Goal: Information Seeking & Learning: Learn about a topic

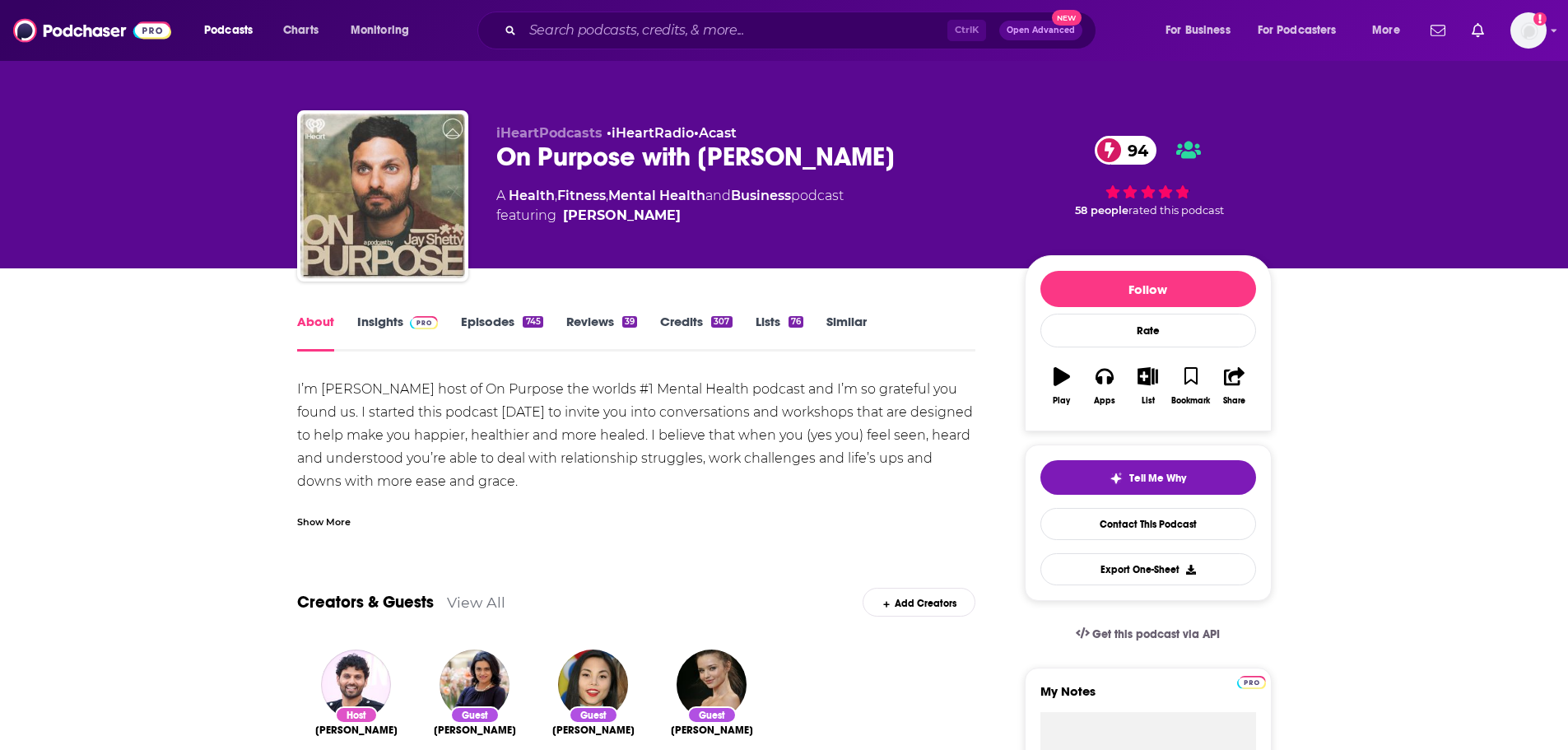
scroll to position [412, 0]
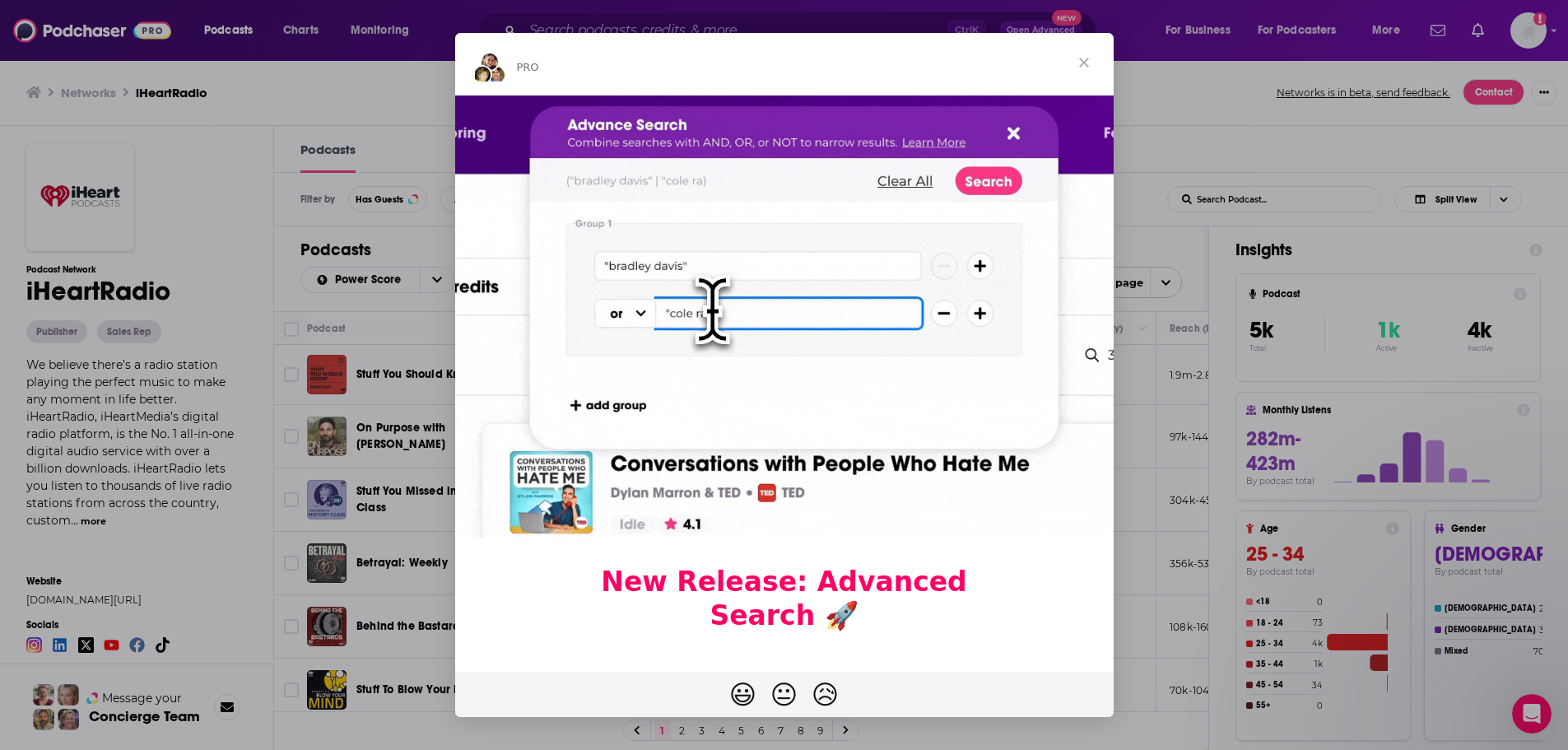
click at [1091, 59] on span "Close" at bounding box center [1084, 63] width 59 height 59
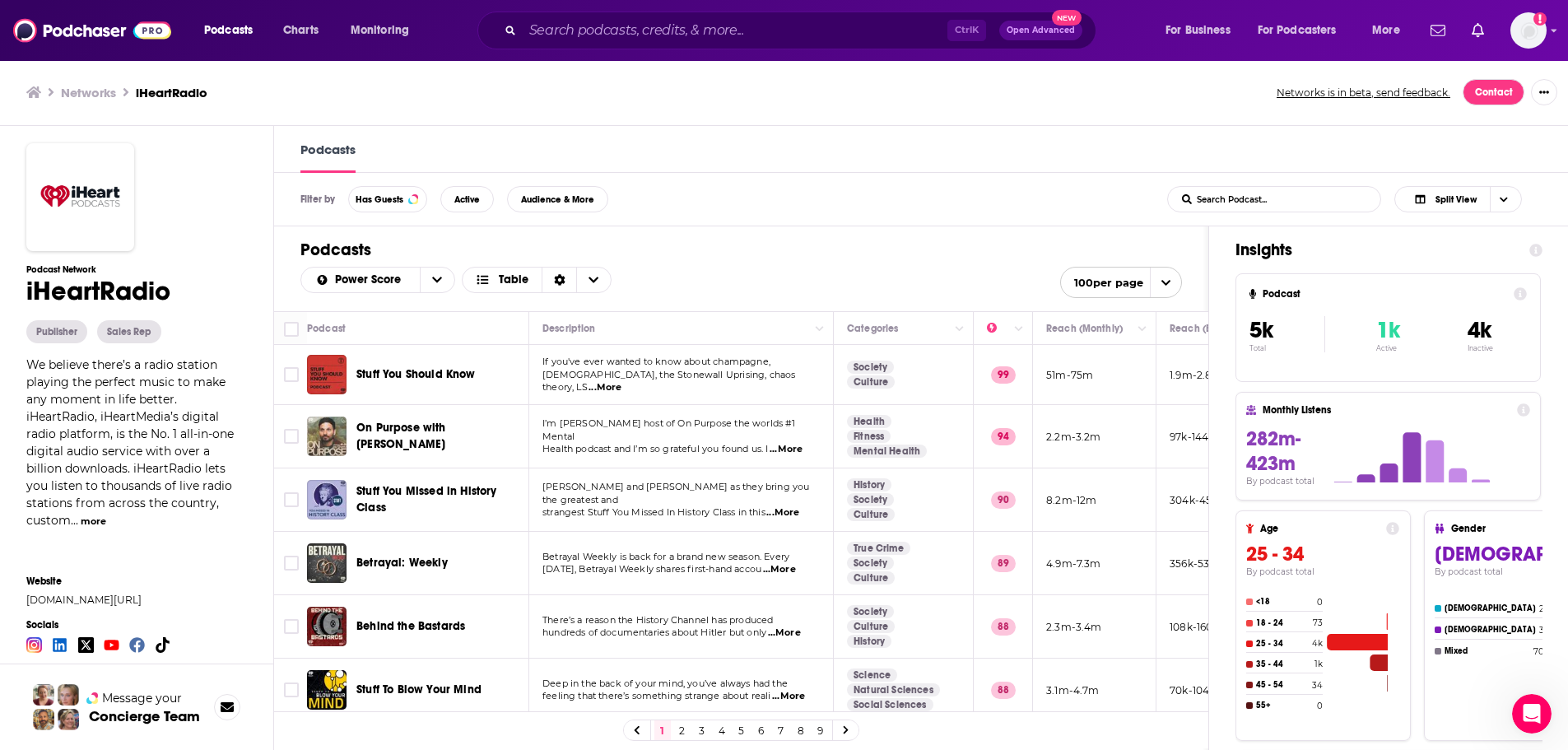
click at [398, 374] on span "Stuff You Should Know" at bounding box center [416, 374] width 120 height 14
click at [1244, 197] on input "List Search Input" at bounding box center [1254, 199] width 172 height 25
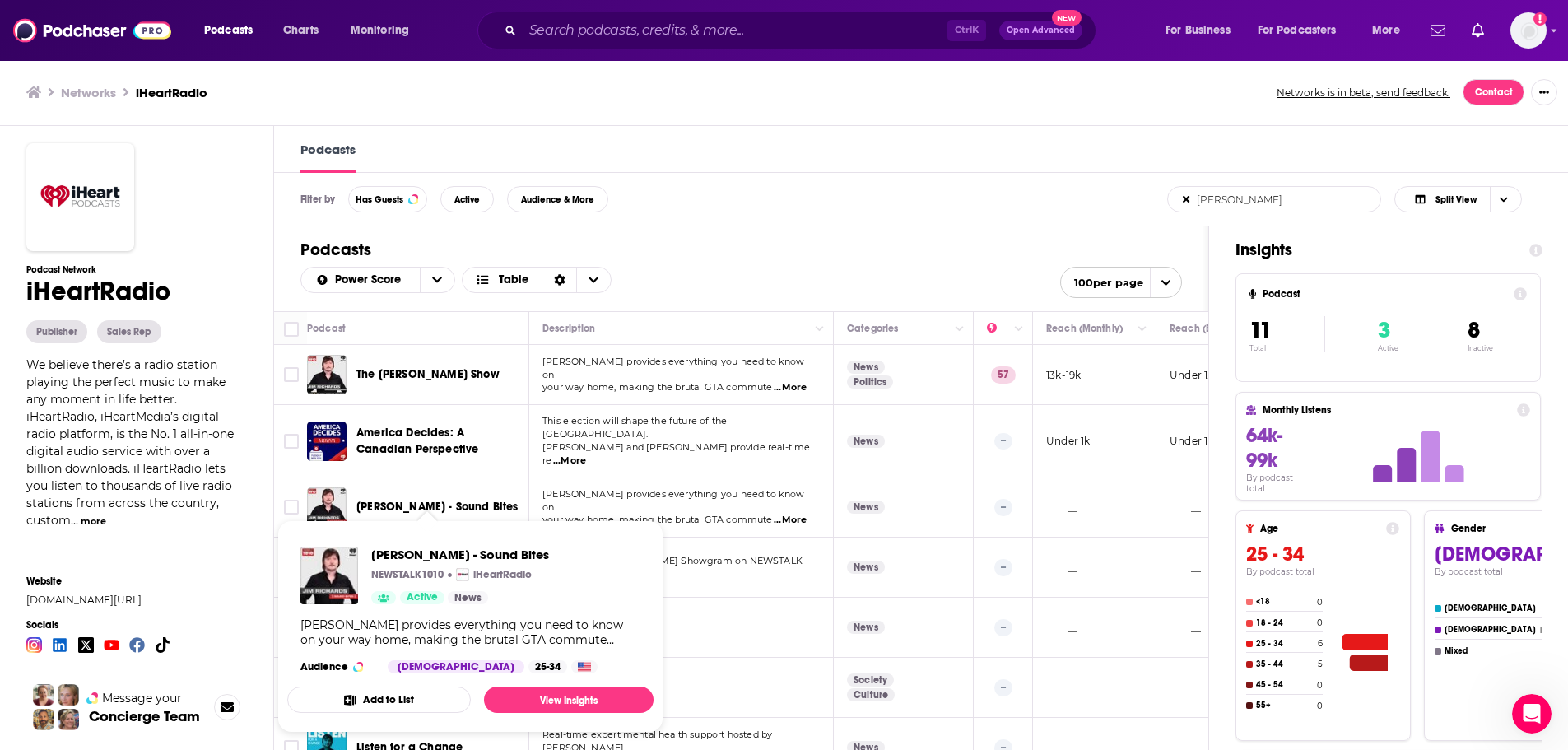
type input "jim richards"
click at [462, 500] on span "Jim Richards - Sound Bites" at bounding box center [437, 506] width 162 height 14
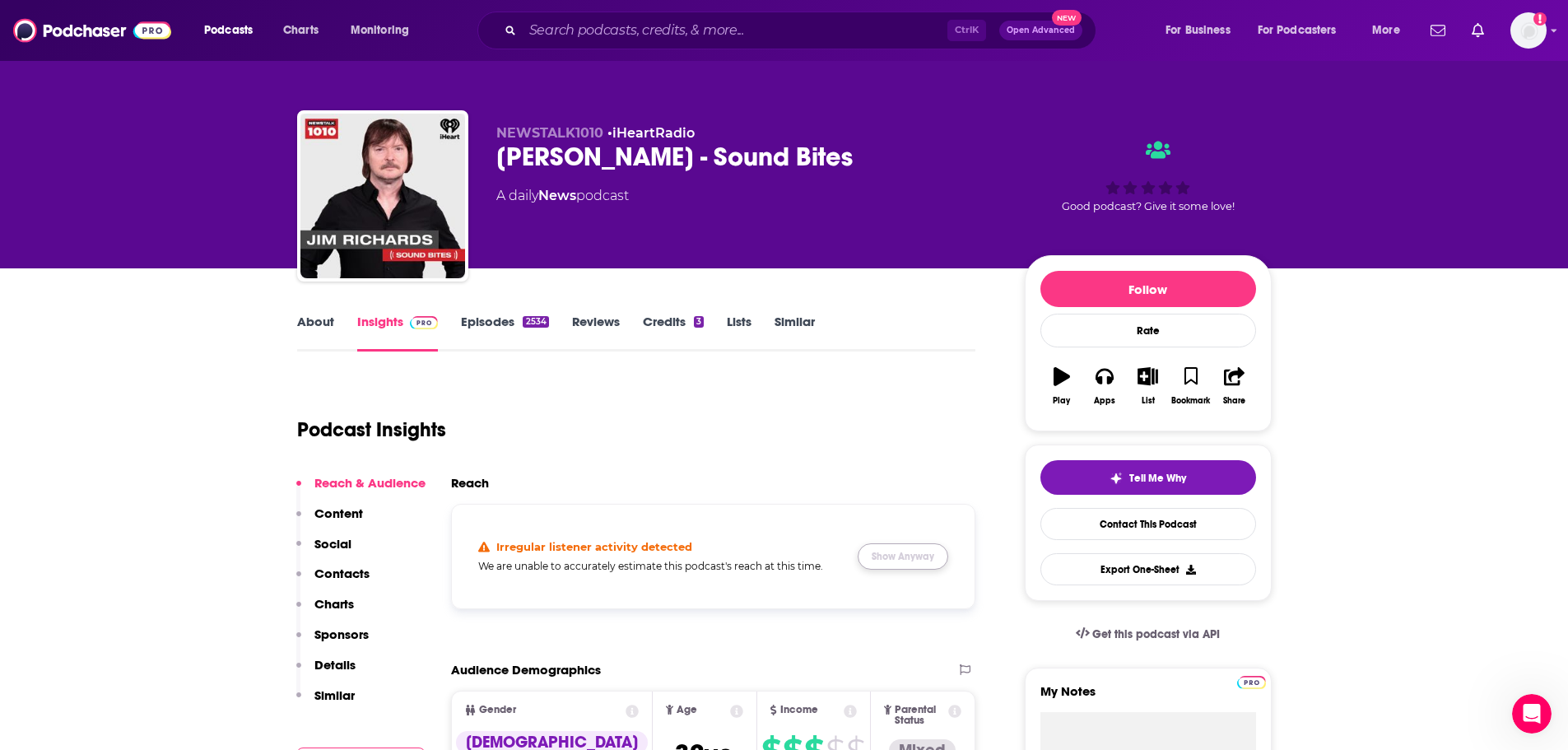
click at [917, 558] on button "Show Anyway" at bounding box center [903, 556] width 91 height 26
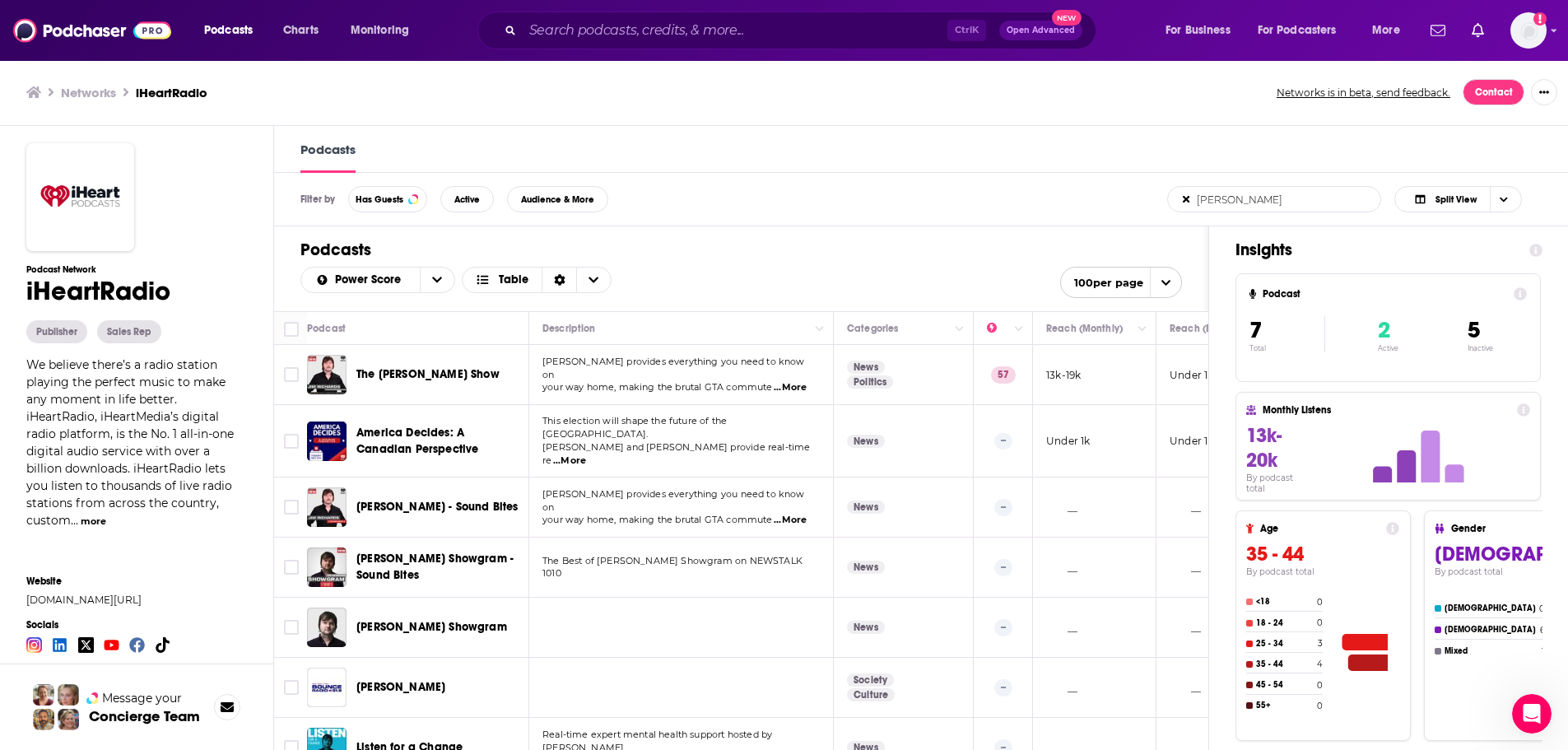
click at [1284, 205] on input "jim richards" at bounding box center [1254, 199] width 172 height 25
drag, startPoint x: 1302, startPoint y: 197, endPoint x: 1157, endPoint y: 188, distance: 145.3
click at [1157, 188] on div "Filter by Has Guests Active Audience & More jim richards List Search Input Sear…" at bounding box center [922, 199] width 1296 height 54
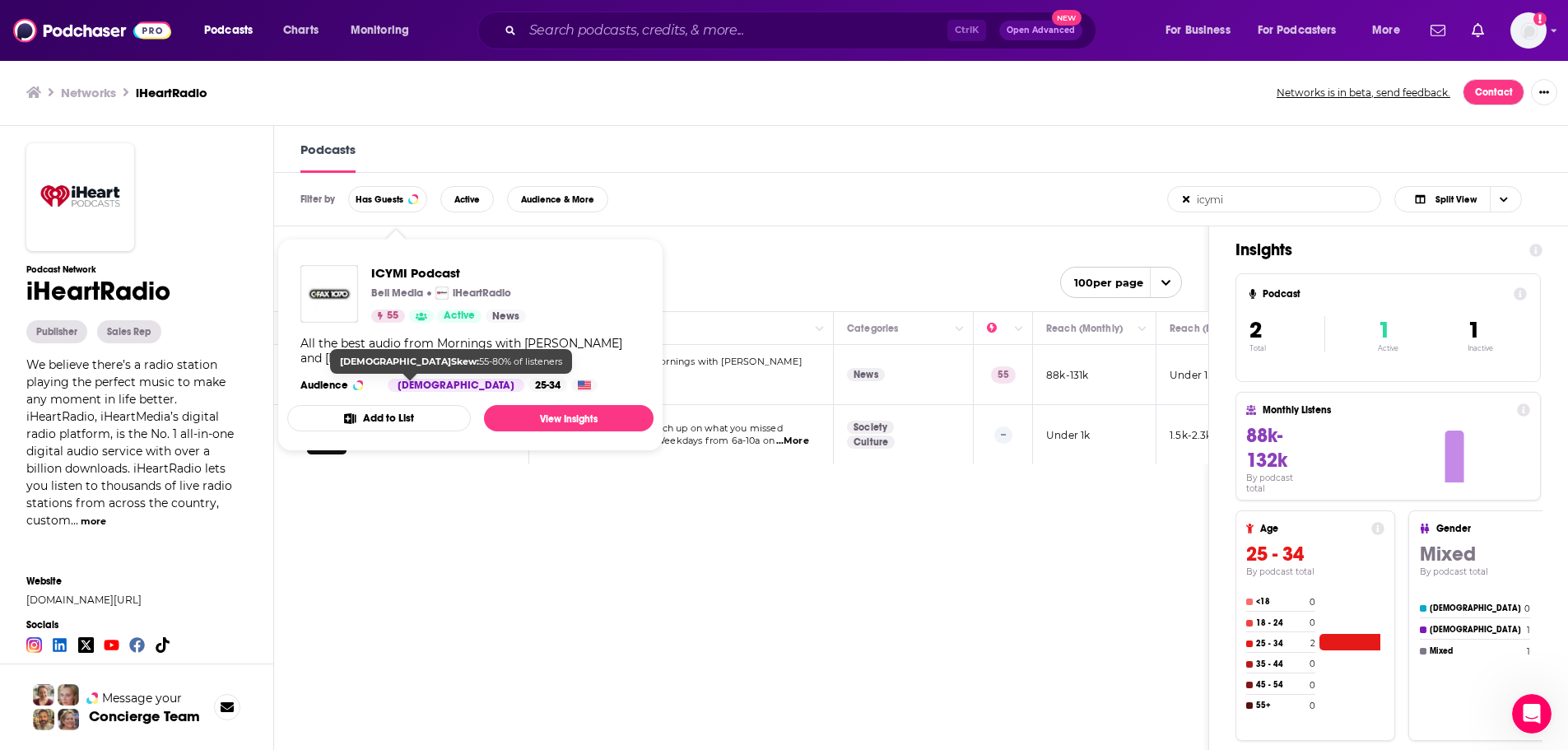
type input "icymi"
click at [423, 379] on div "Male" at bounding box center [455, 386] width 136 height 13
click at [619, 562] on div "Podcast Description Categories Reach (Monthly) Reach (Episode) ICYMI Podcast Al…" at bounding box center [741, 574] width 934 height 526
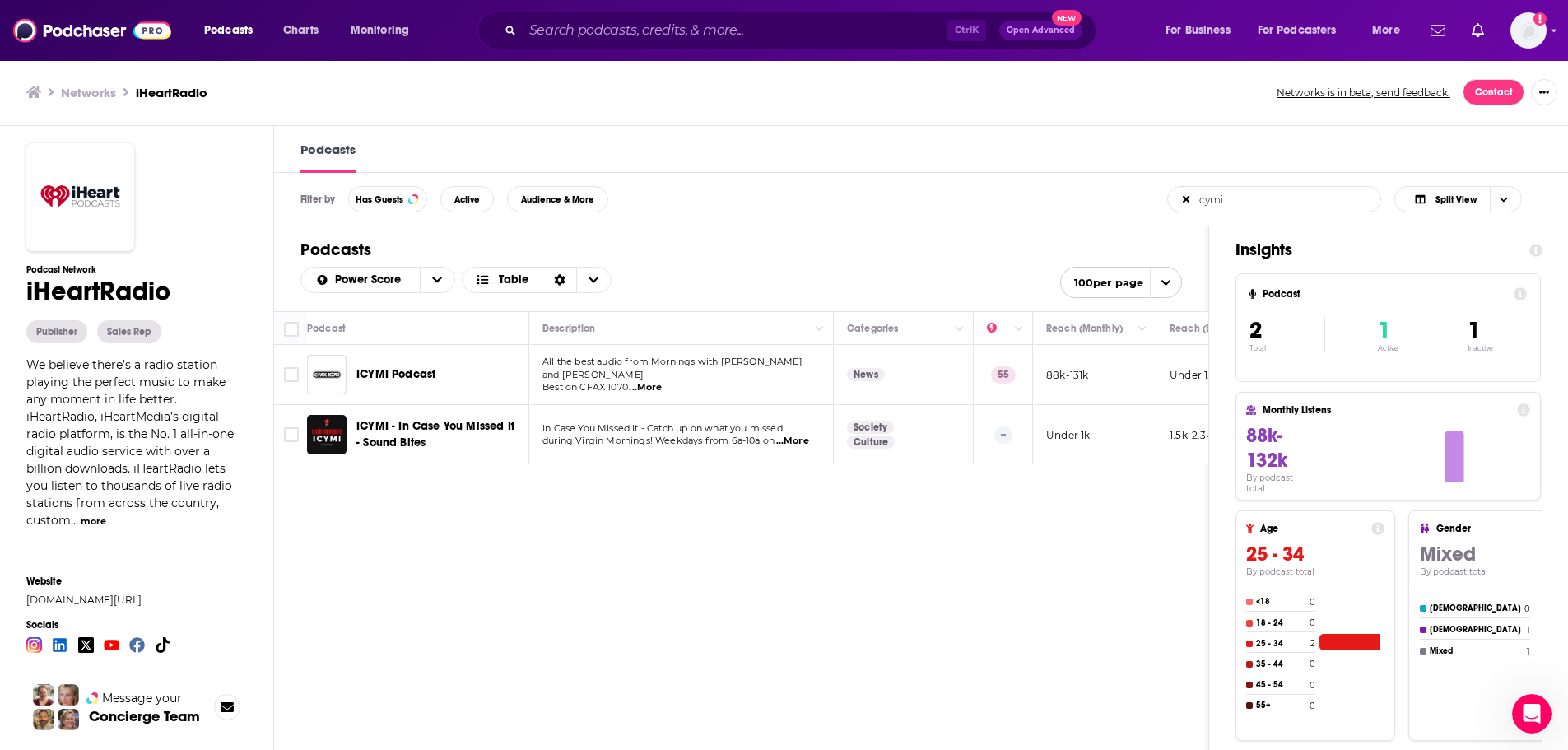
click at [422, 374] on div "Podcasts Charts Monitoring Ctrl K Open Advanced New For Business For Podcasters…" at bounding box center [784, 375] width 1568 height 751
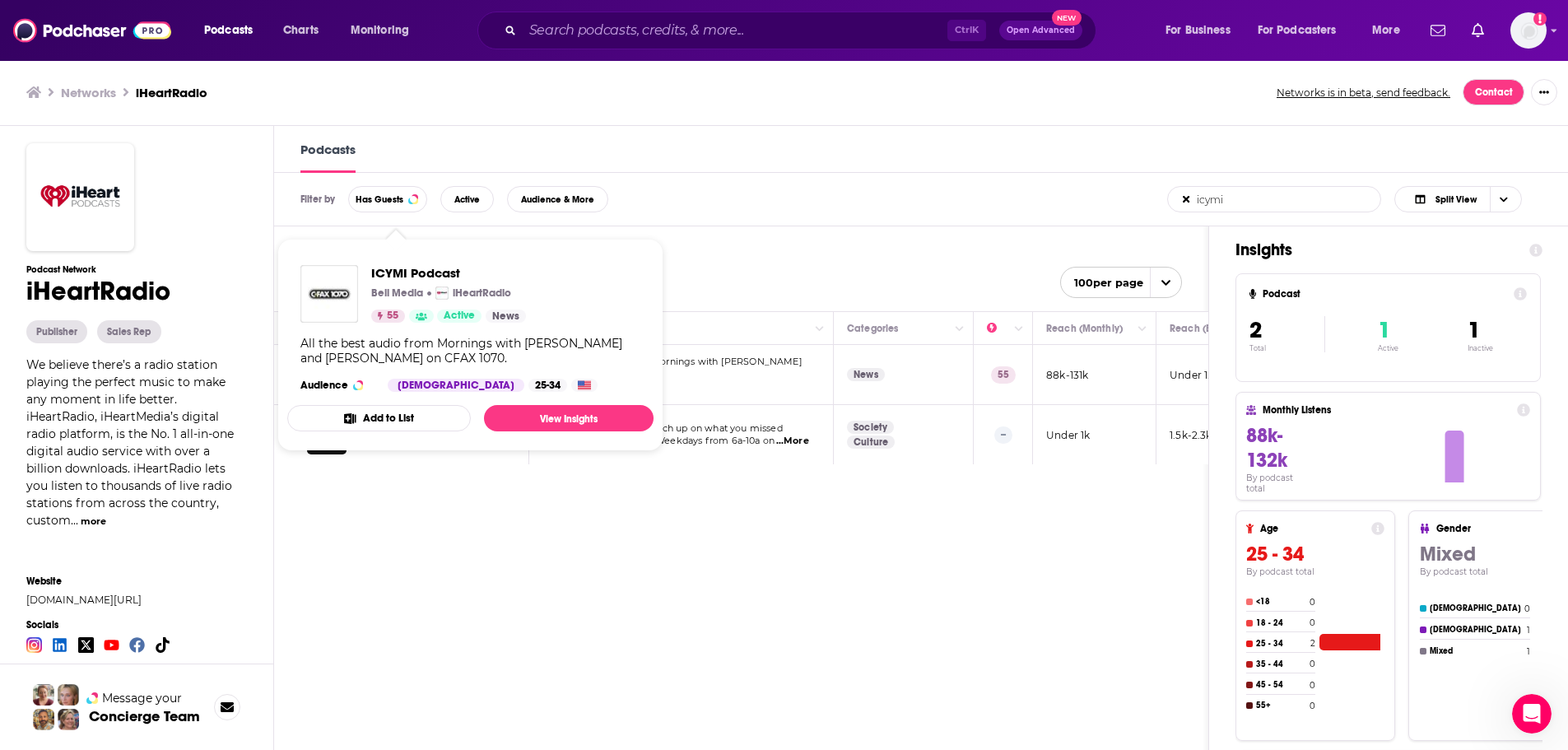
click at [704, 364] on span "All the best audio from Mornings with Al Ferraby and Lisa" at bounding box center [672, 368] width 260 height 25
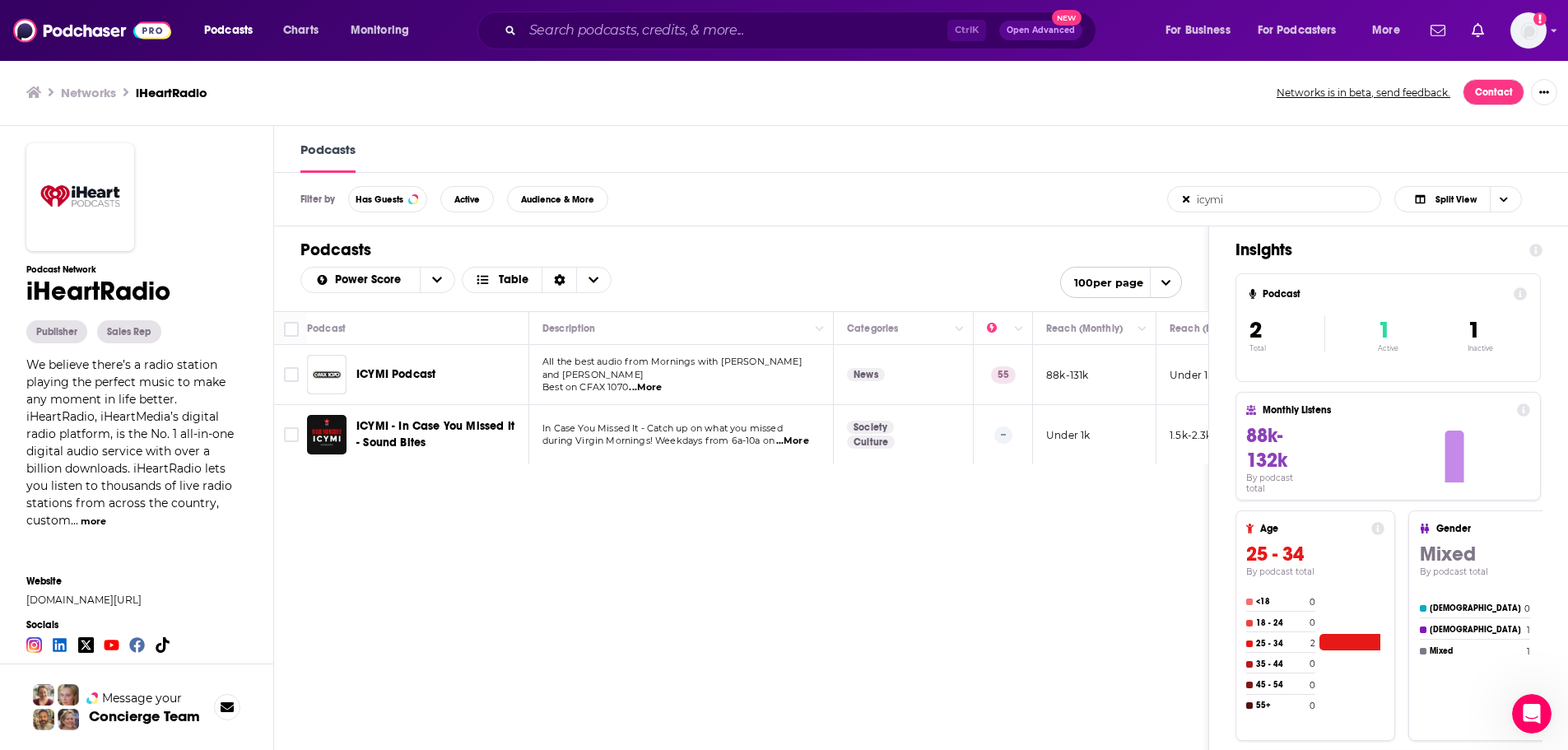
click at [702, 366] on span "All the best audio from Mornings with Al Ferraby and Lisa" at bounding box center [672, 368] width 260 height 25
click at [647, 381] on span "...More" at bounding box center [646, 388] width 33 height 13
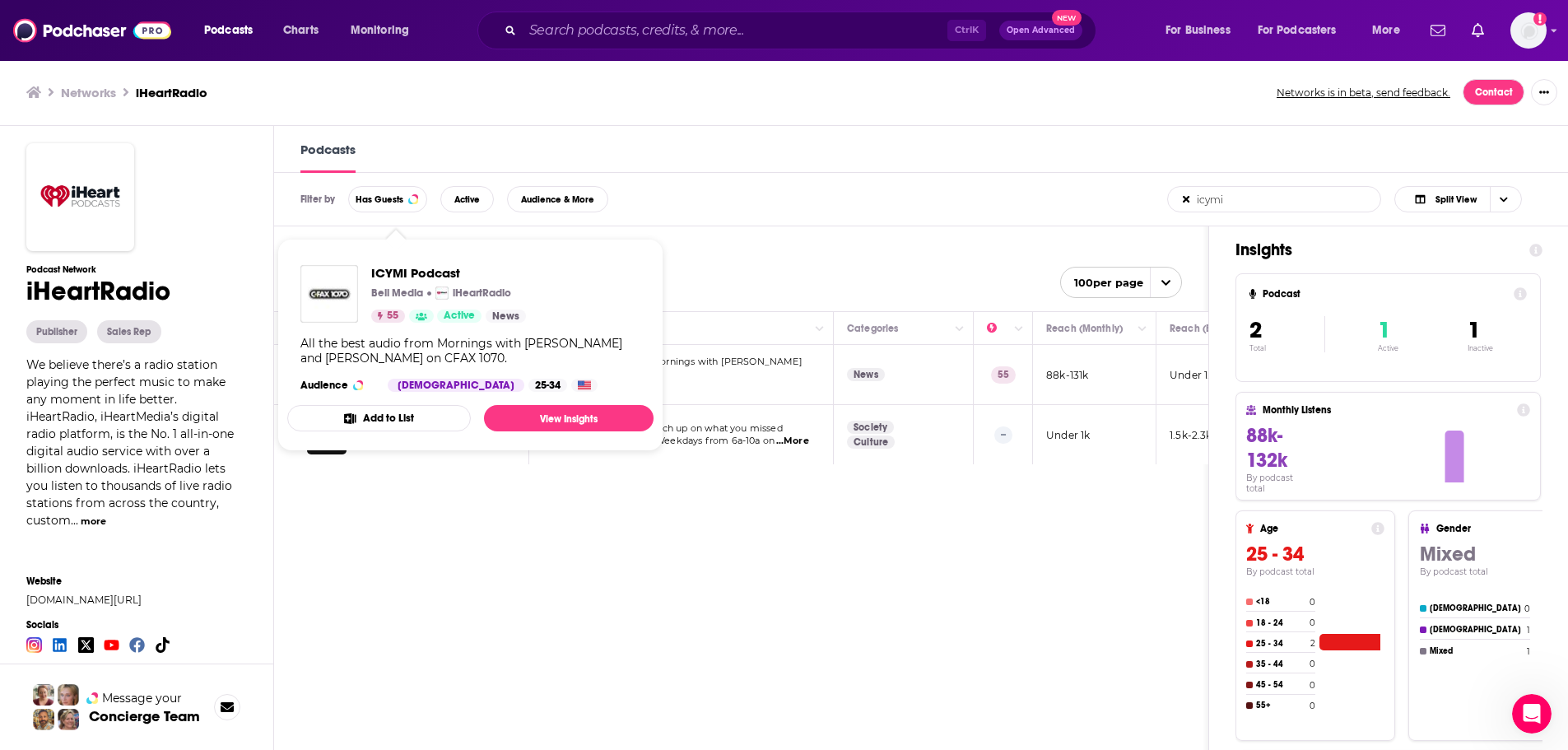
click at [359, 374] on div "Podcasts Charts Monitoring Ctrl K Open Advanced New For Business For Podcasters…" at bounding box center [784, 375] width 1568 height 751
click at [573, 421] on link "View Insights" at bounding box center [568, 418] width 170 height 26
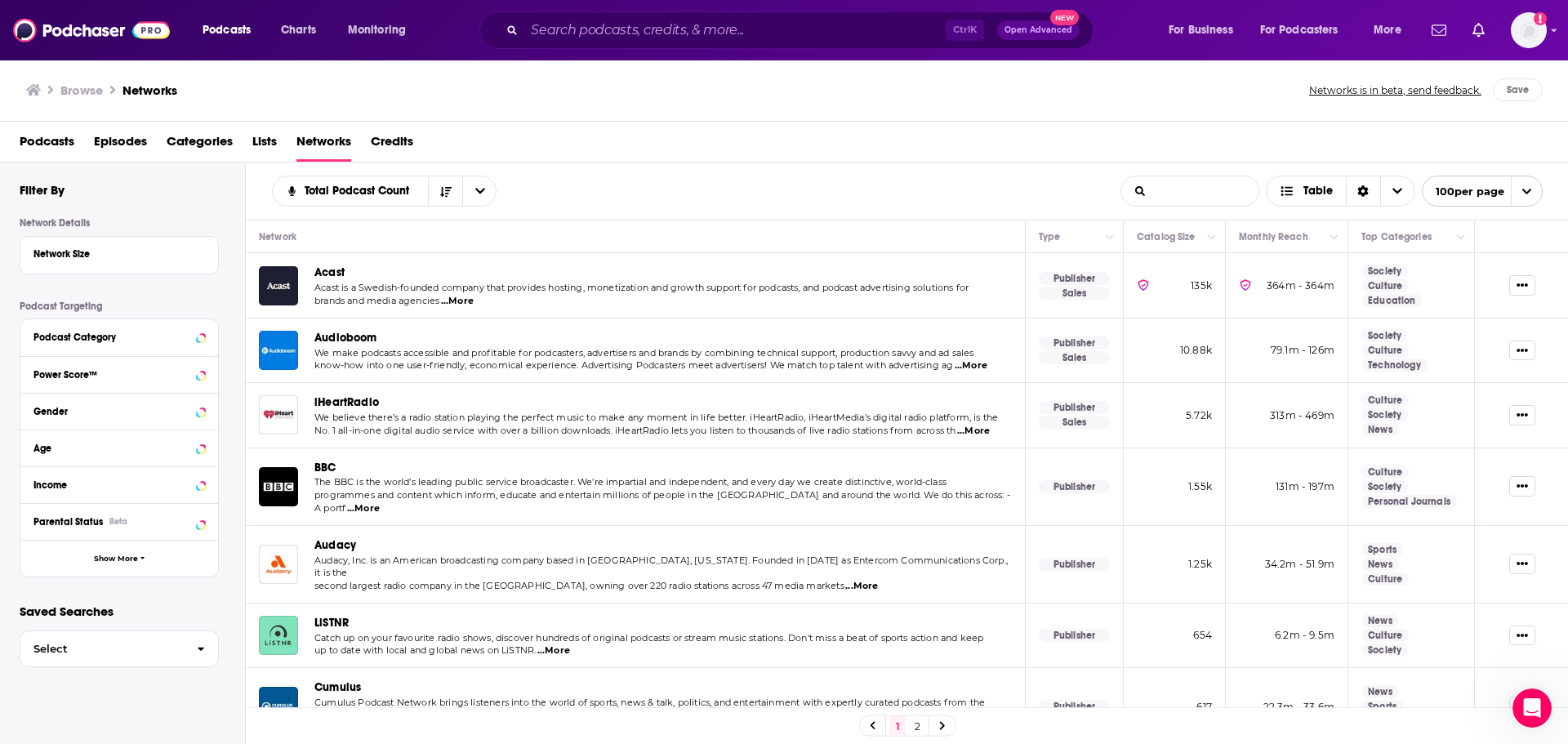
click at [1160, 191] on input "List Search Input" at bounding box center [1189, 191] width 137 height 29
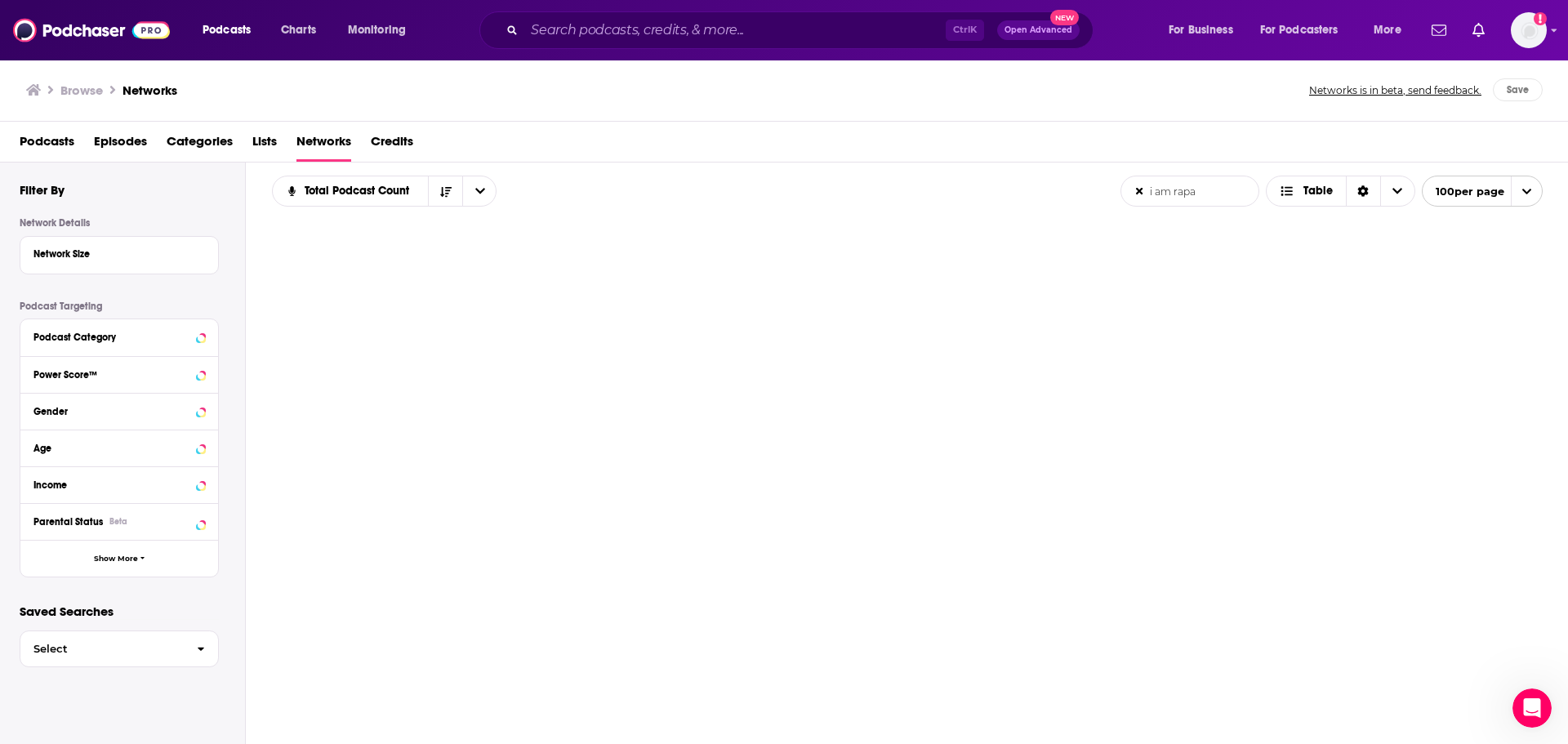
type input "i am rap"
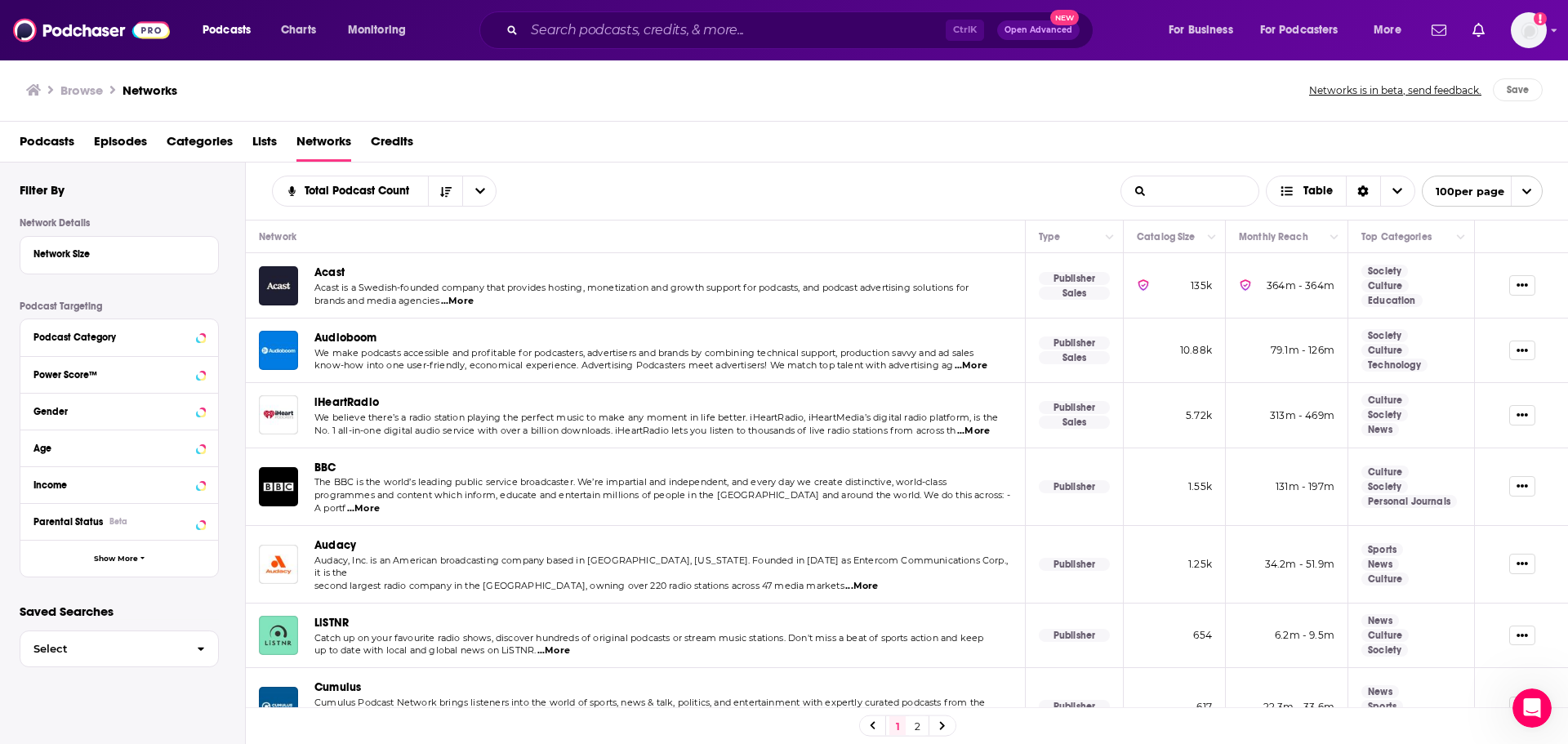
click at [430, 421] on span "We believe there’s a radio station playing the perfect music to make any moment…" at bounding box center [656, 418] width 683 height 11
click at [341, 399] on span "iHeartRadio" at bounding box center [347, 402] width 64 height 14
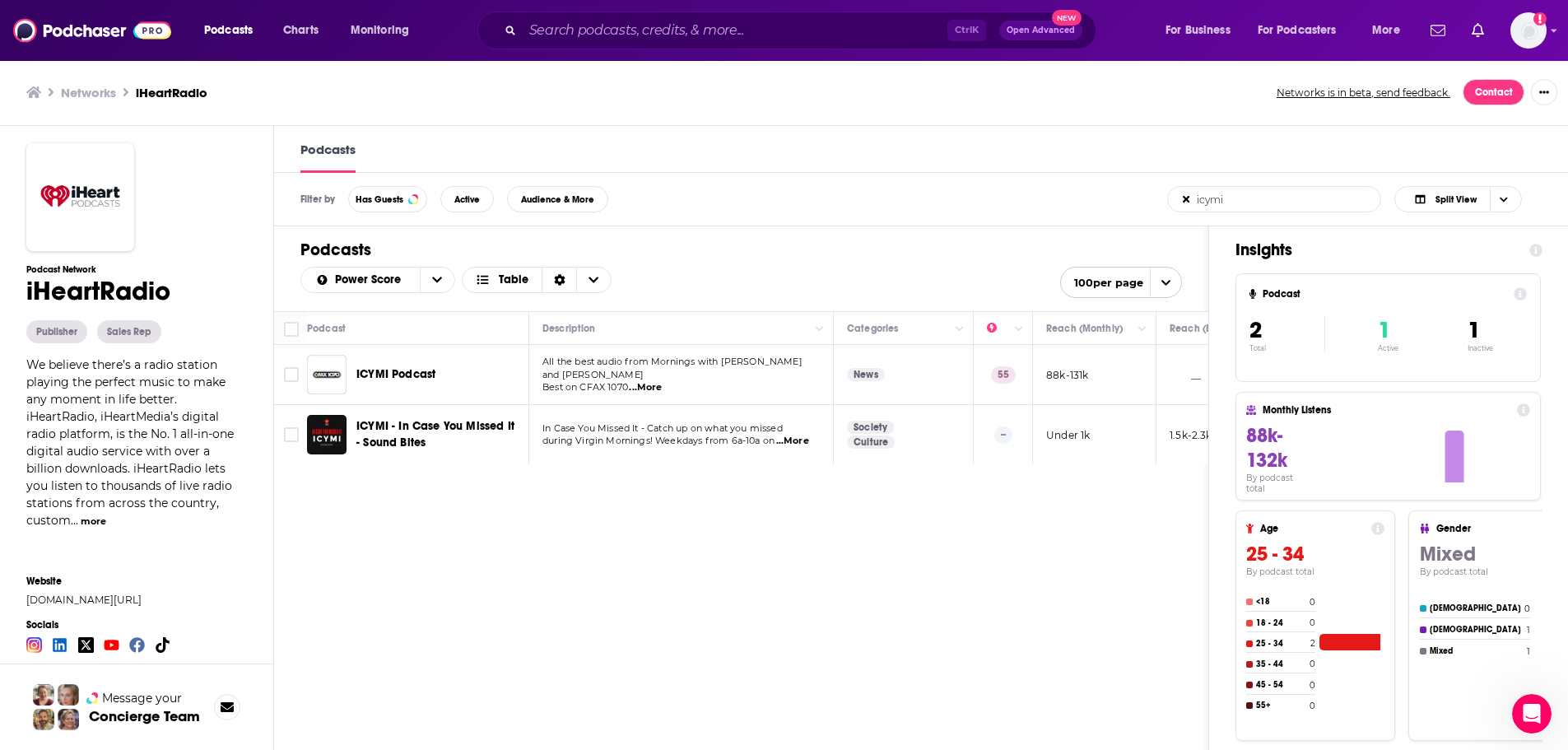
click at [1252, 206] on input "icymi" at bounding box center [1254, 199] width 172 height 25
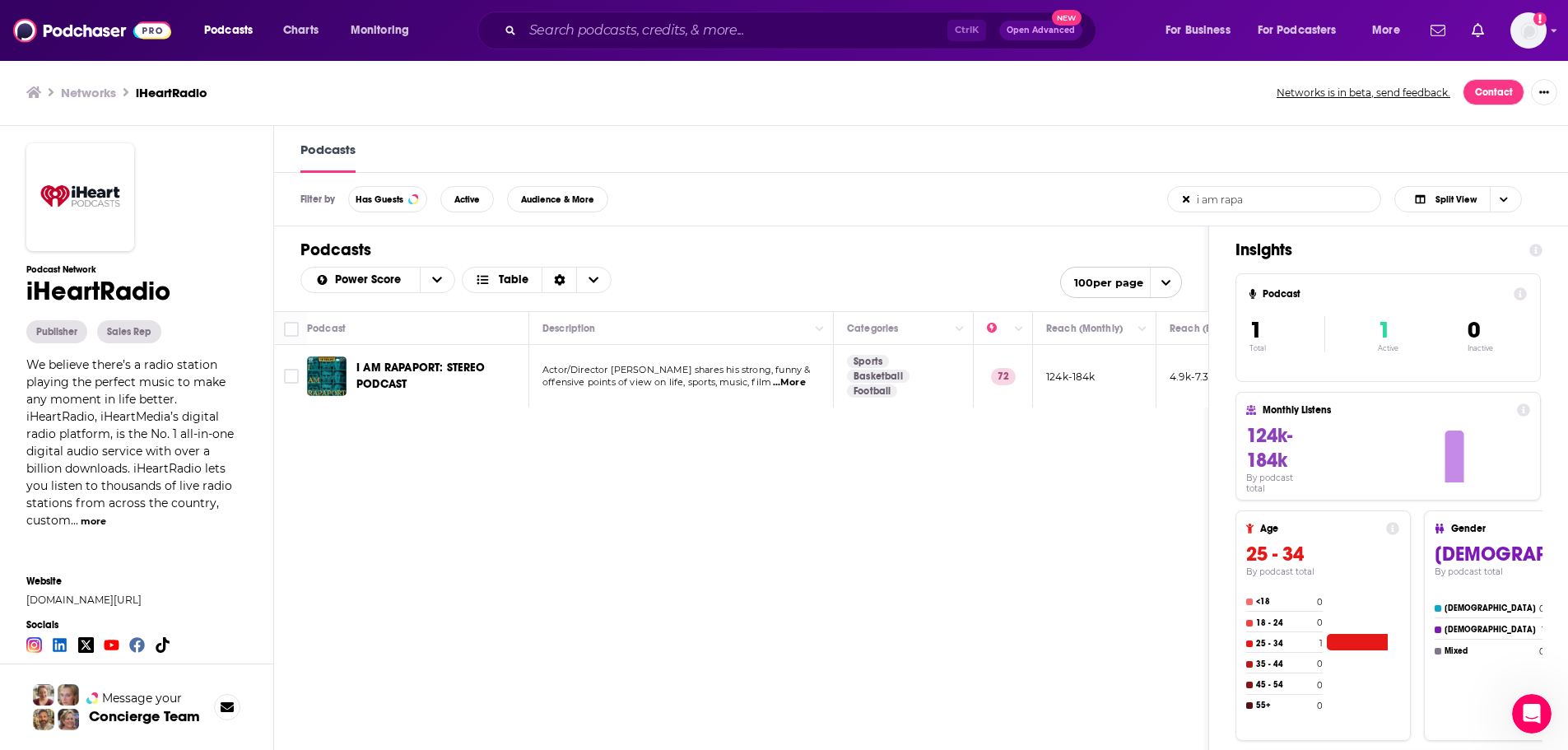
type input "i am rapa"
click at [705, 375] on span "Actor/Director Michael Rapaport shares his strong, funny &" at bounding box center [676, 370] width 268 height 11
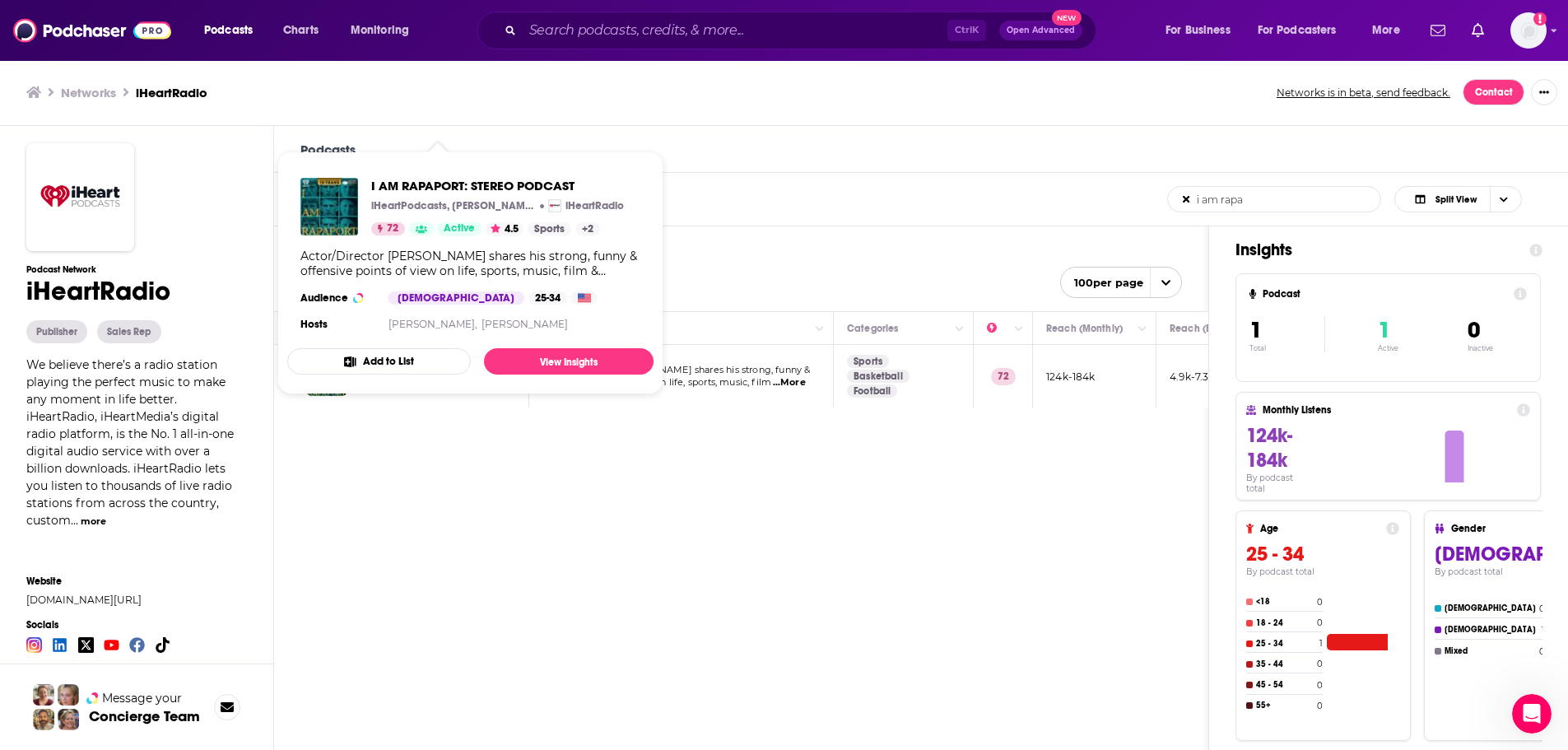
click at [429, 363] on div "Podcasts Charts Monitoring Ctrl K Open Advanced New For Business For Podcasters…" at bounding box center [784, 375] width 1568 height 751
click at [572, 353] on link "View Insights" at bounding box center [568, 362] width 170 height 26
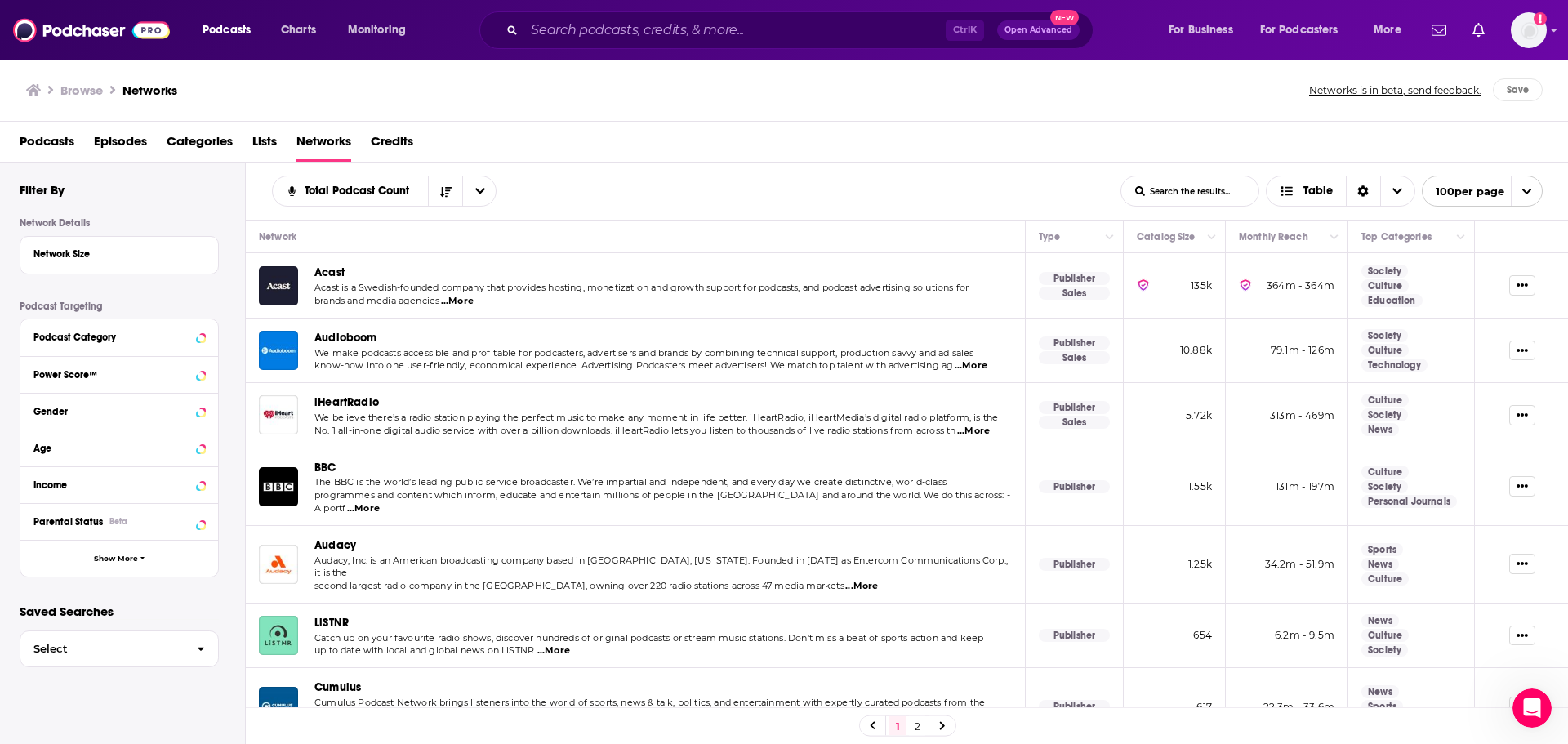
click at [404, 421] on span "We believe there’s a radio station playing the perfect music to make any moment…" at bounding box center [656, 418] width 683 height 11
click at [364, 403] on span "iHeartRadio" at bounding box center [347, 402] width 64 height 14
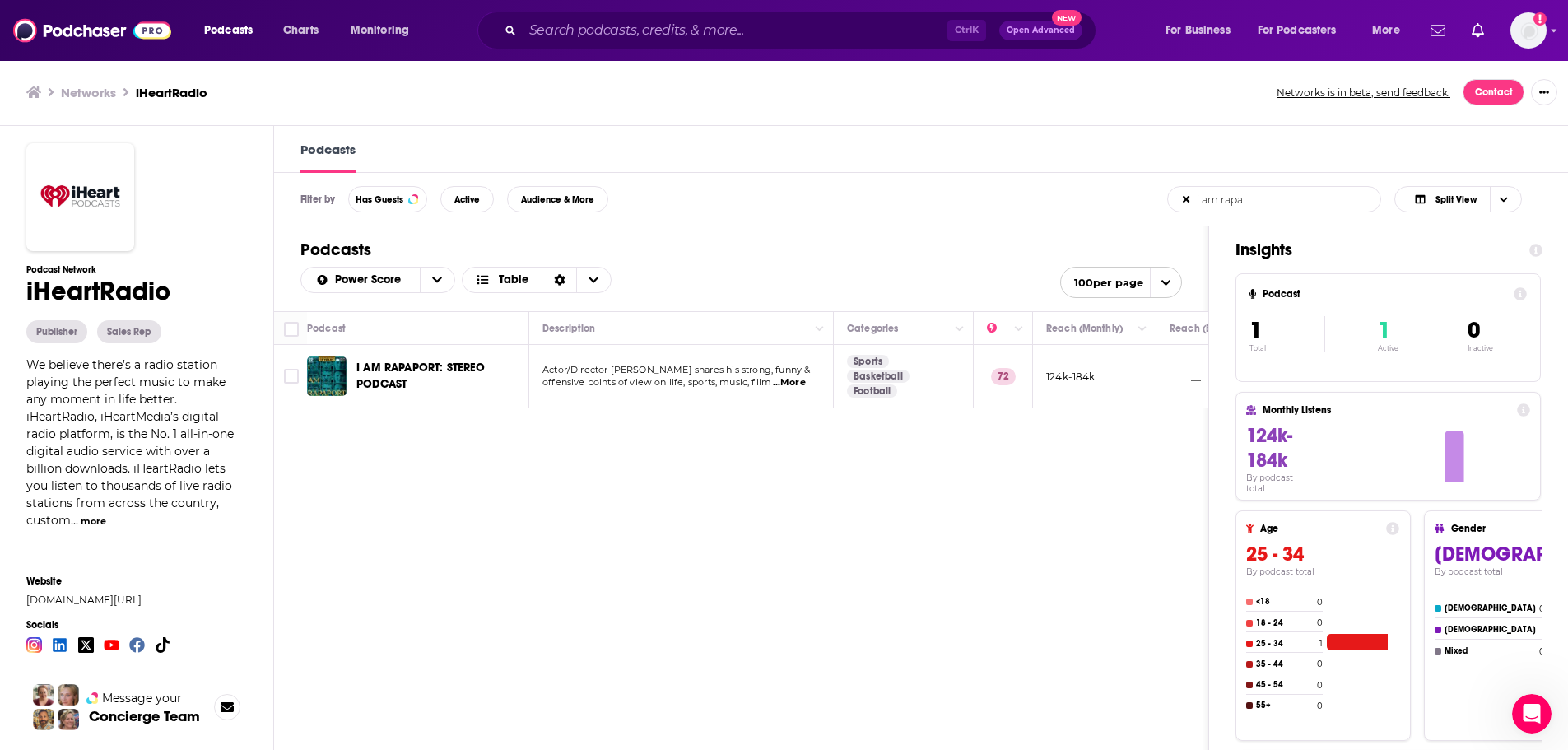
click at [1203, 203] on input "i am rapa" at bounding box center [1254, 199] width 172 height 25
click at [1189, 202] on icon at bounding box center [1185, 198] width 6 height 6
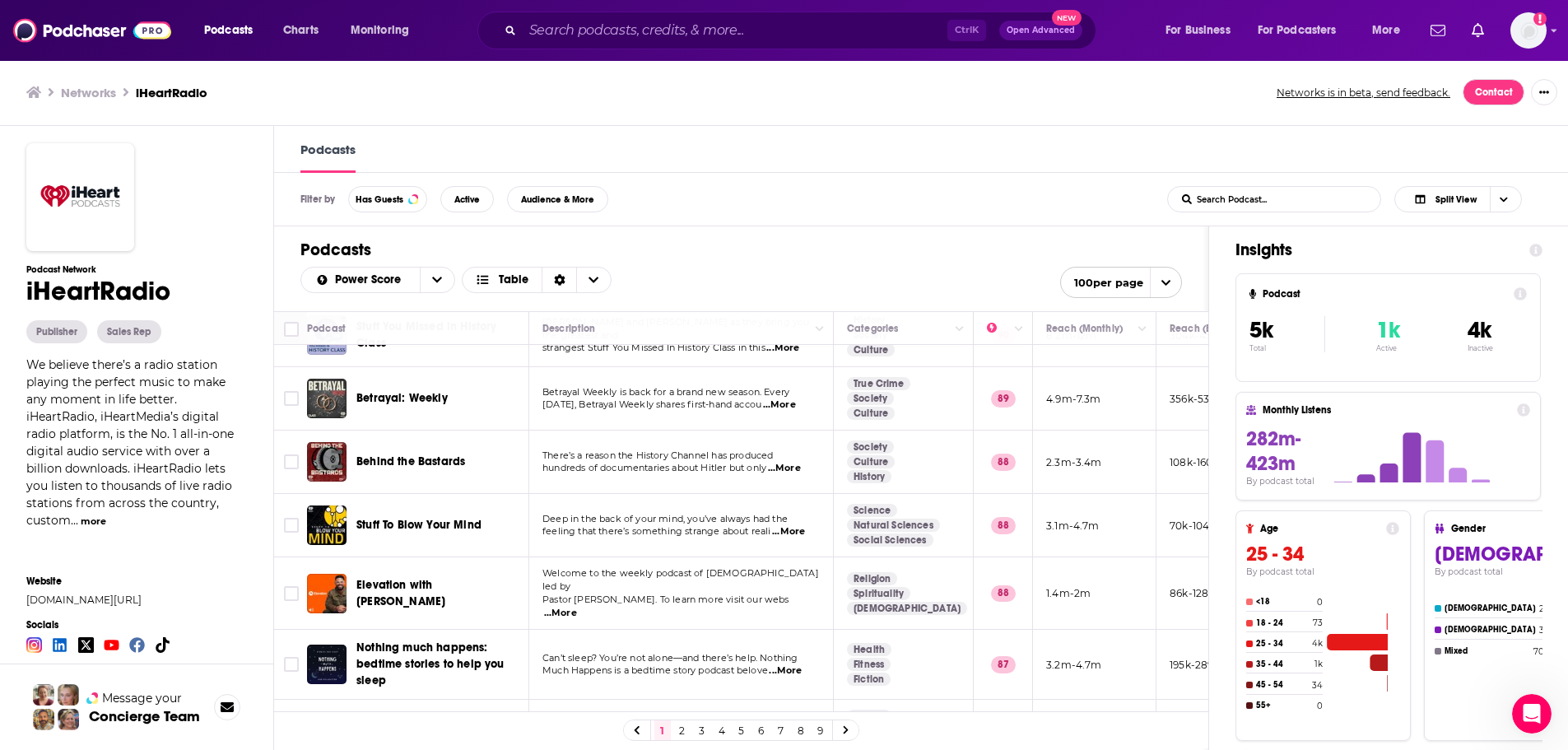
scroll to position [247, 0]
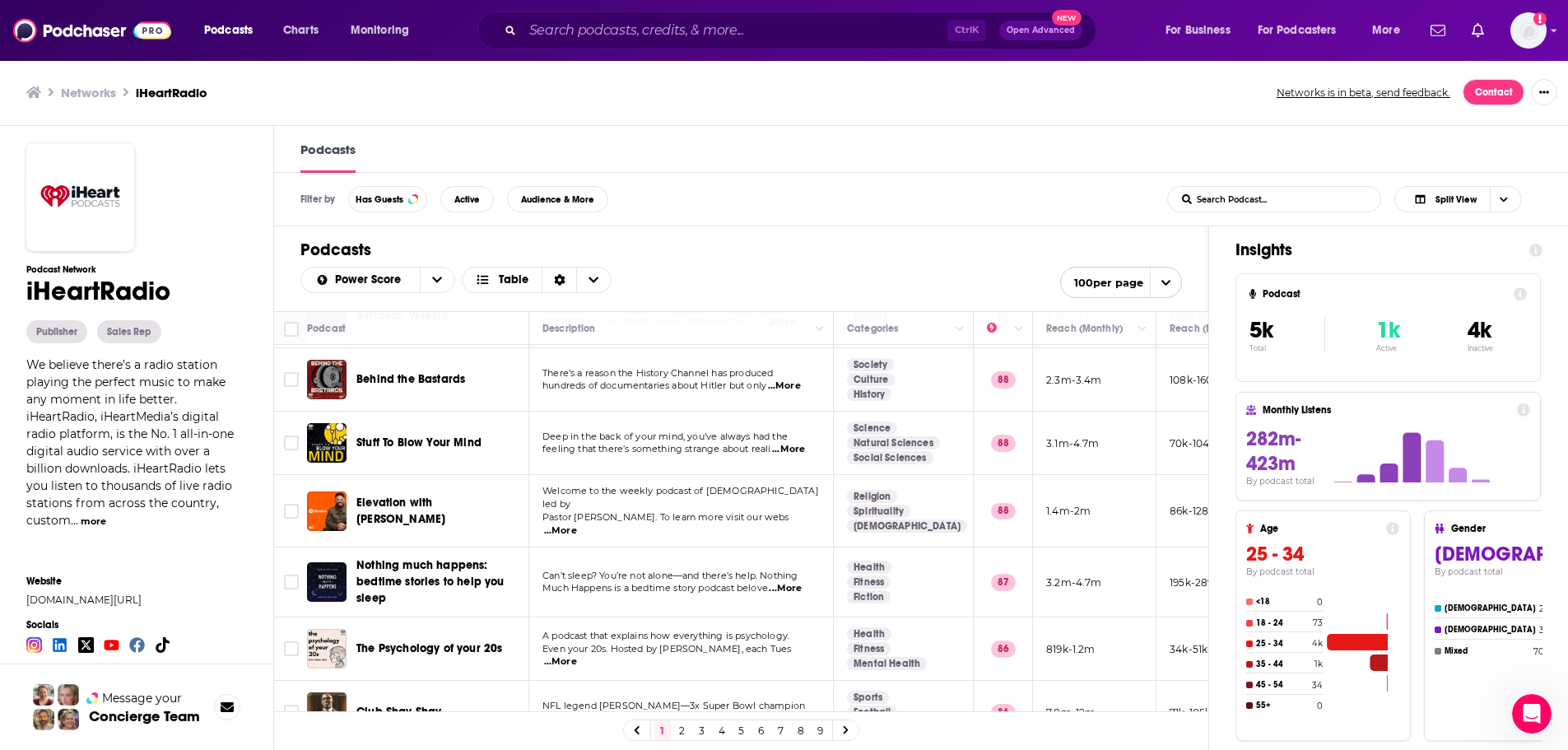
click at [753, 202] on div "Filter by Has Guests Active Audience & More List Search Input Search Podcast...…" at bounding box center [922, 199] width 1296 height 54
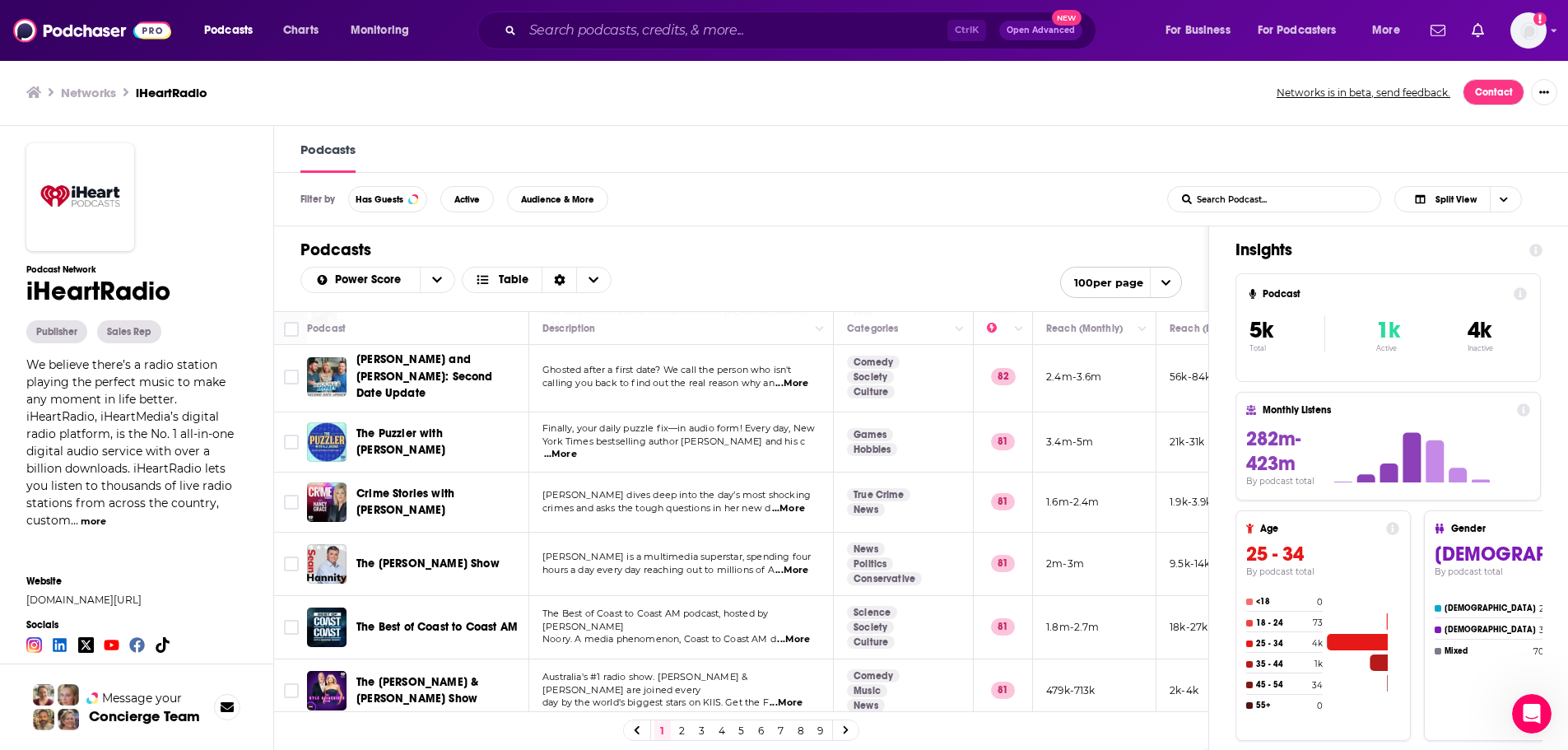
scroll to position [1564, 0]
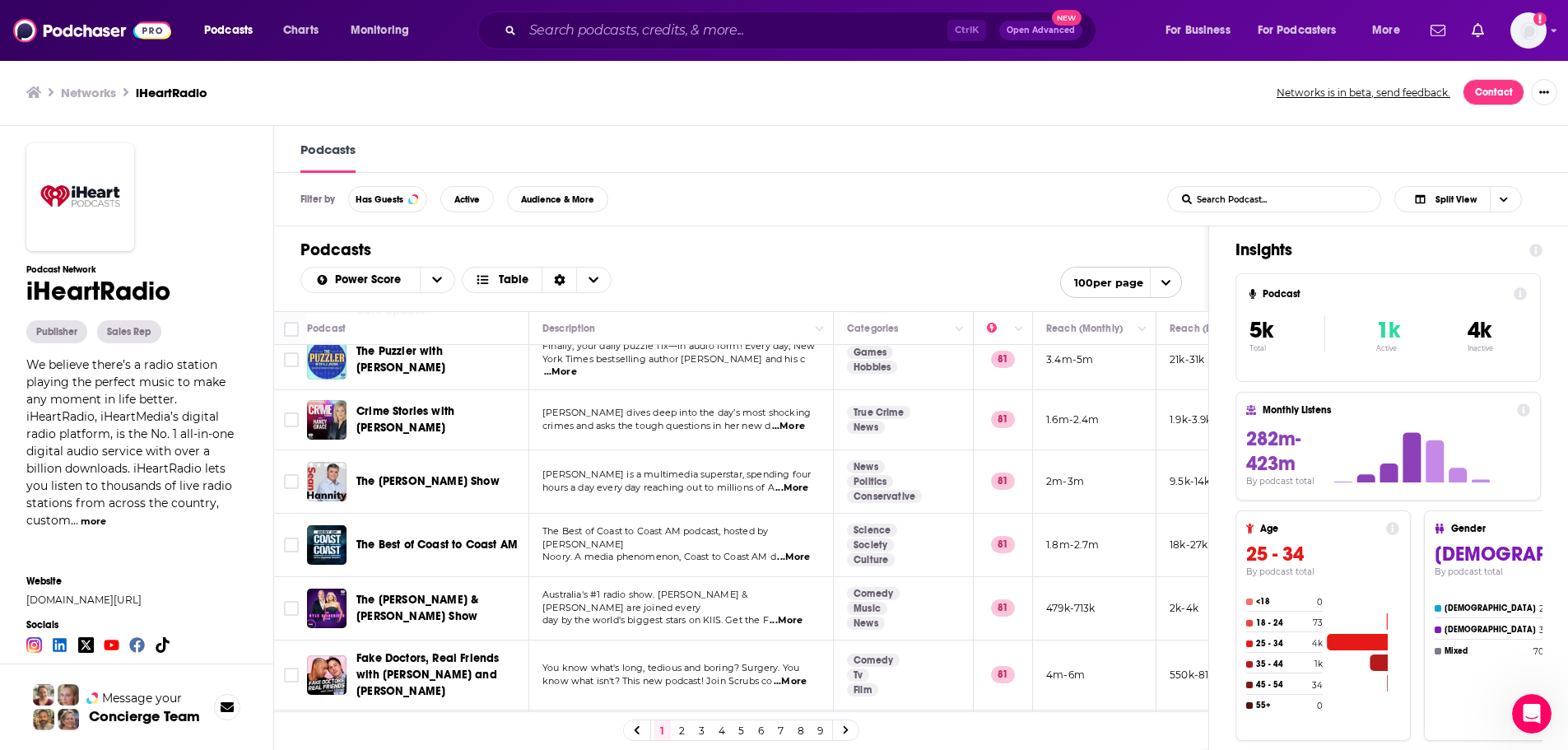
click at [811, 107] on div "Networks iHeartRadio Networks is in beta, send feedback. Contact" at bounding box center [785, 93] width 1570 height 67
click at [297, 25] on span "Charts" at bounding box center [301, 30] width 35 height 23
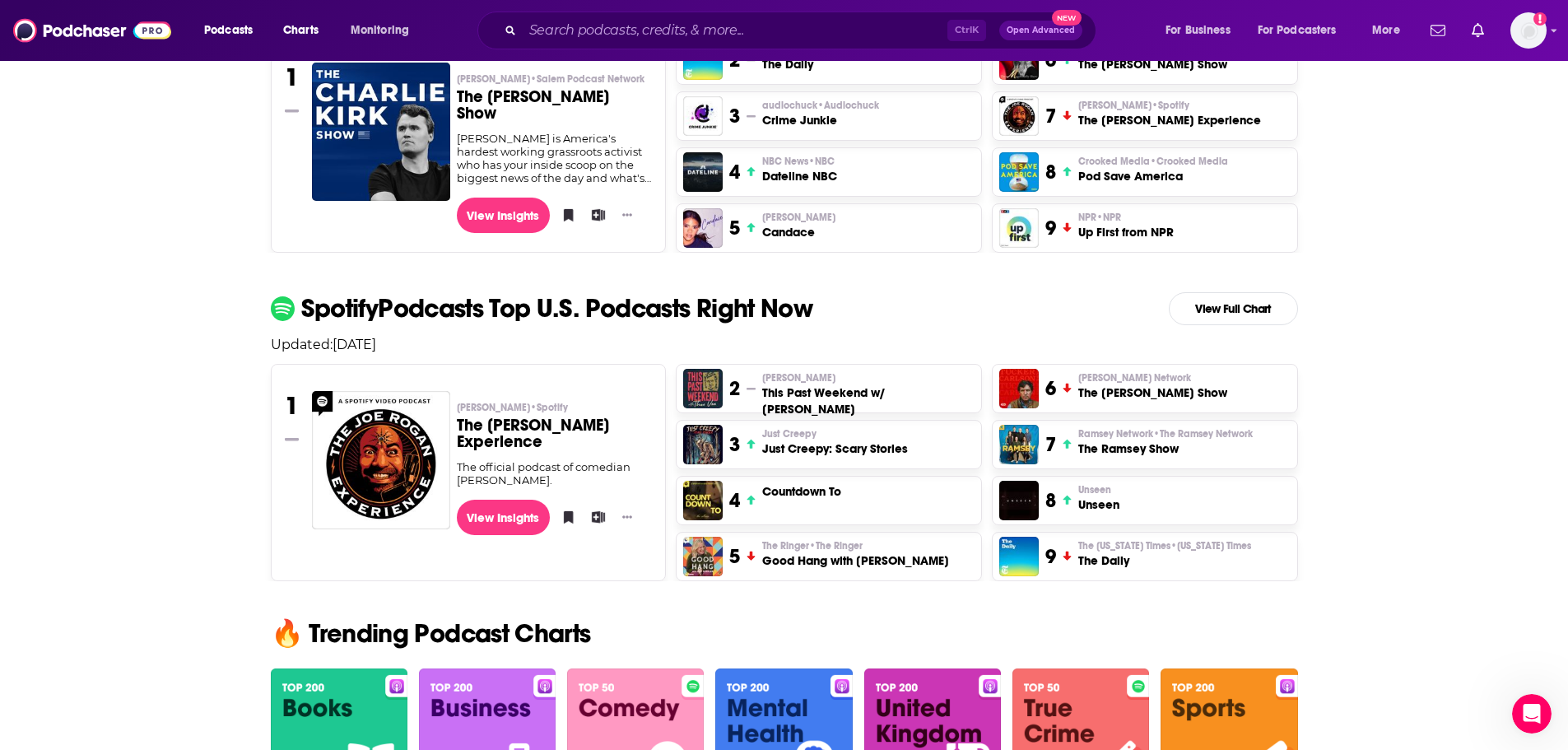
scroll to position [329, 0]
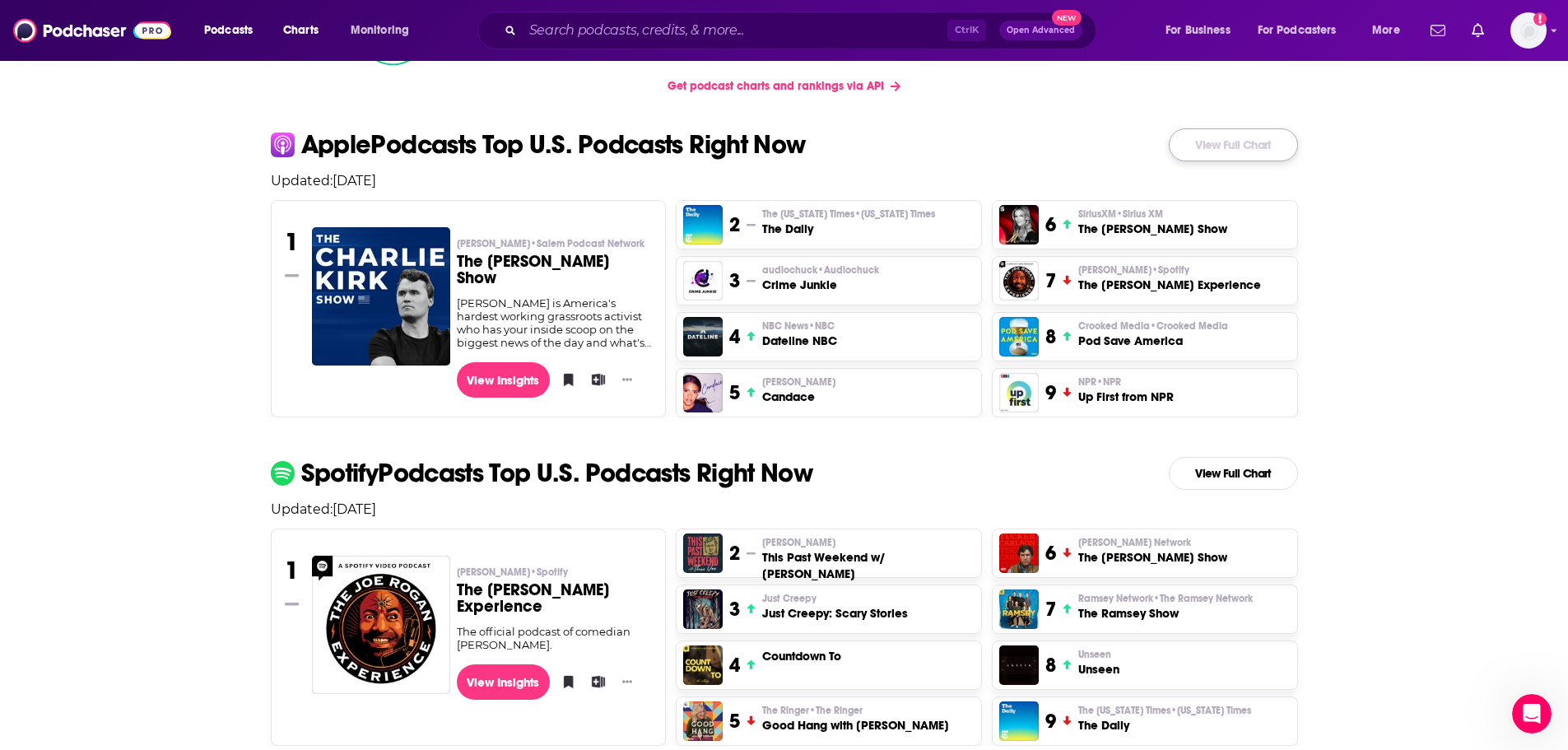
click at [1218, 149] on link "View Full Chart" at bounding box center [1233, 146] width 129 height 33
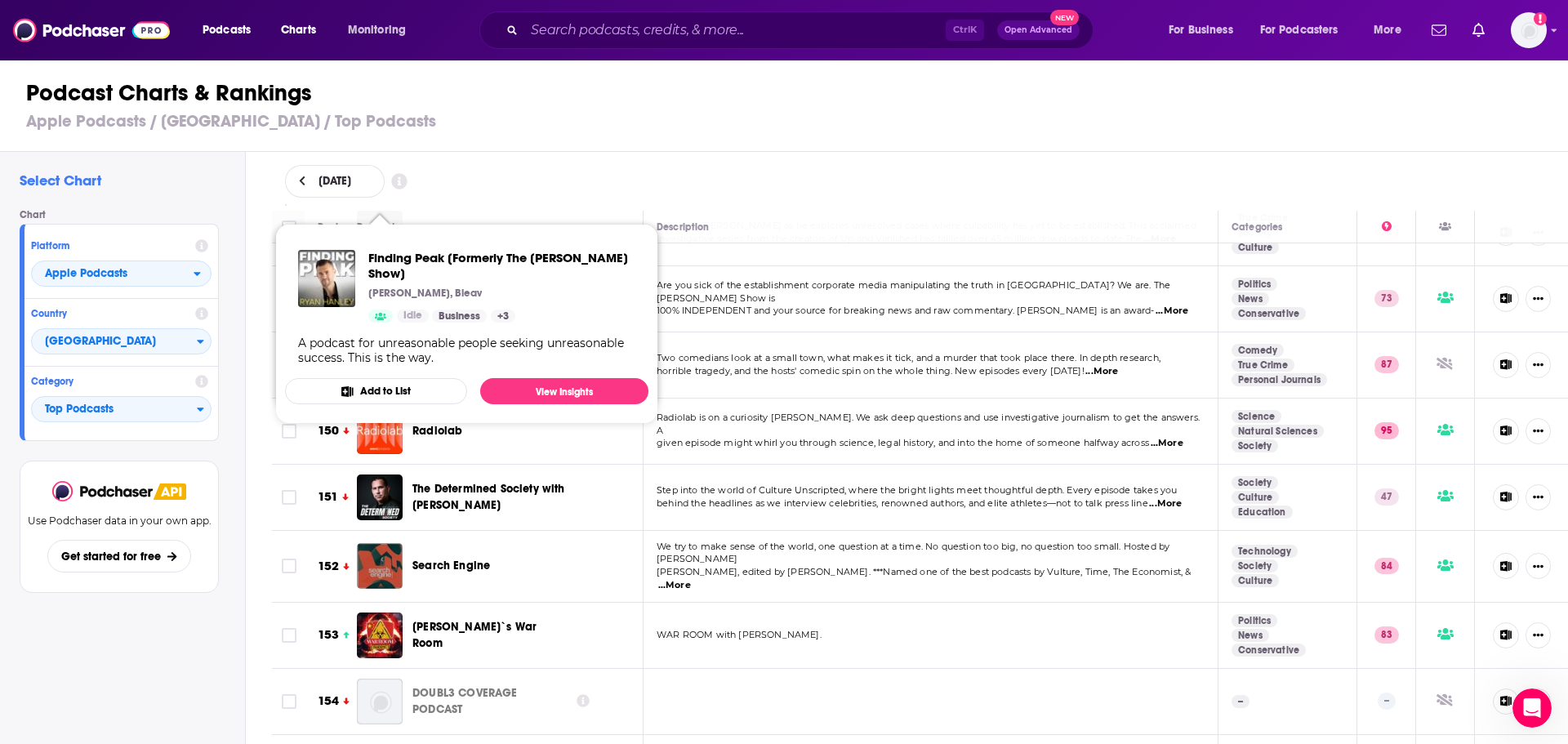
scroll to position [8732, 0]
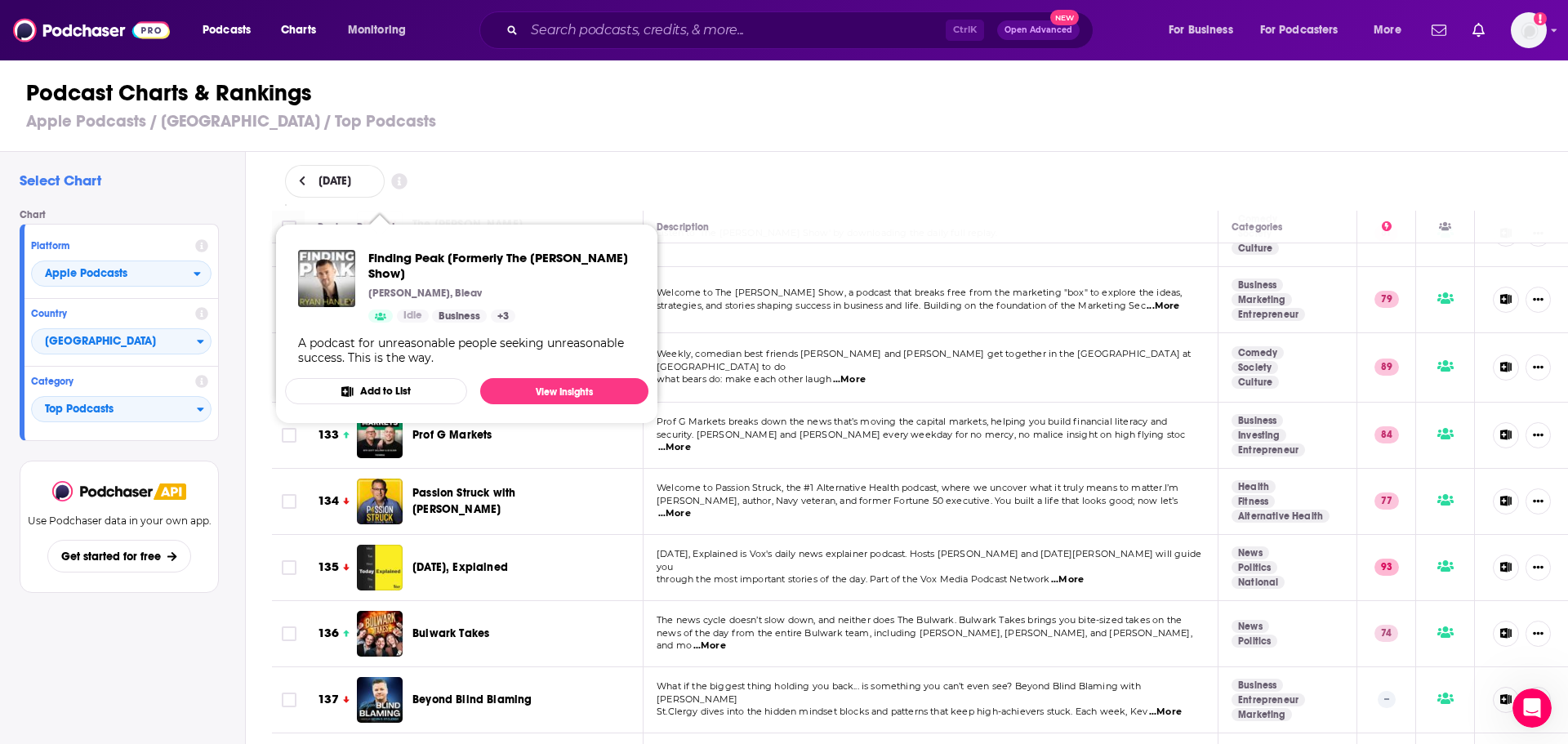
click at [686, 182] on div "September 24, 2025" at bounding box center [921, 181] width 1271 height 33
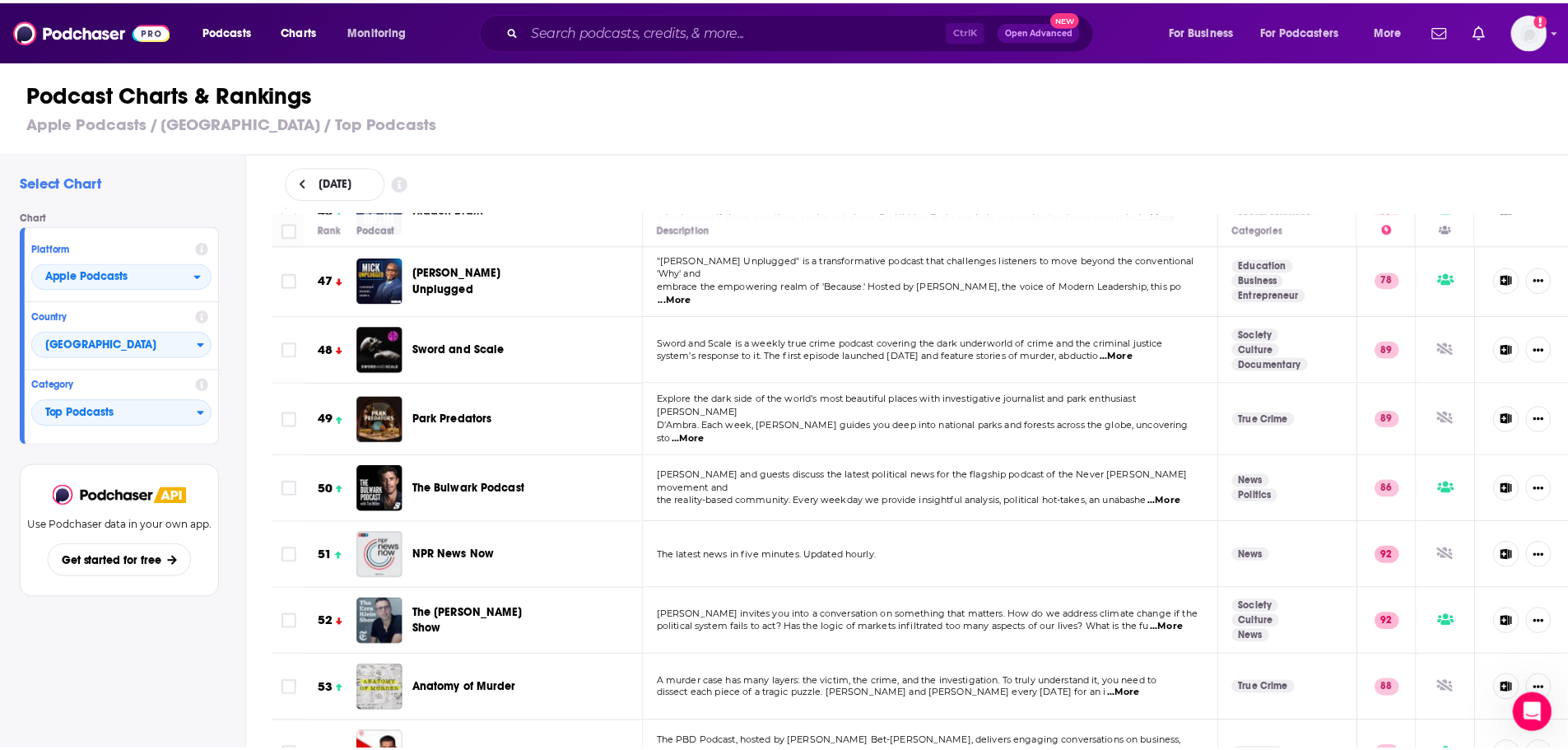
scroll to position [3039, 0]
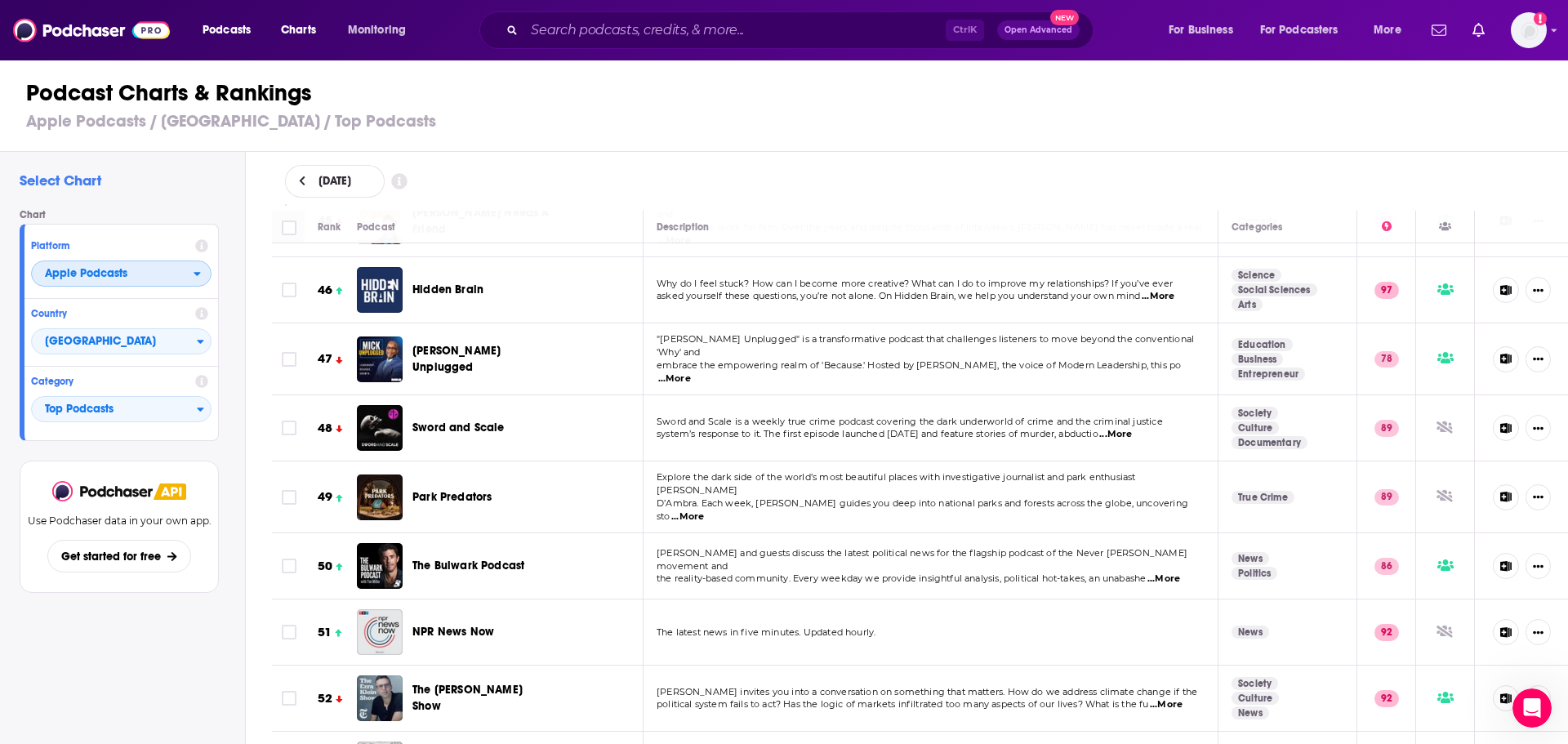
click at [157, 278] on span "Apple Podcasts" at bounding box center [113, 274] width 162 height 28
click at [377, 26] on span "Monitoring" at bounding box center [376, 29] width 58 height 23
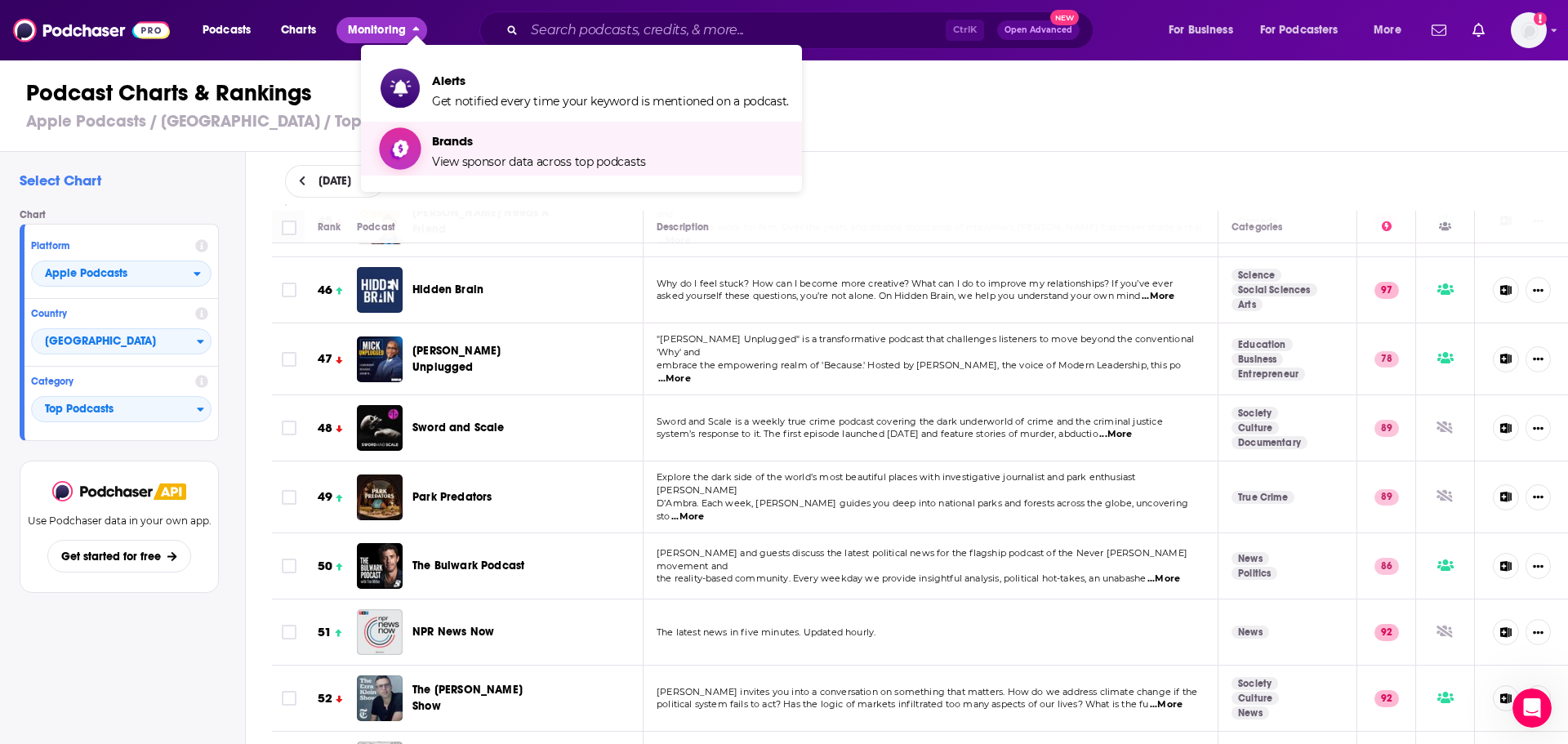
click at [519, 157] on span "View sponsor data across top podcasts" at bounding box center [539, 162] width 214 height 15
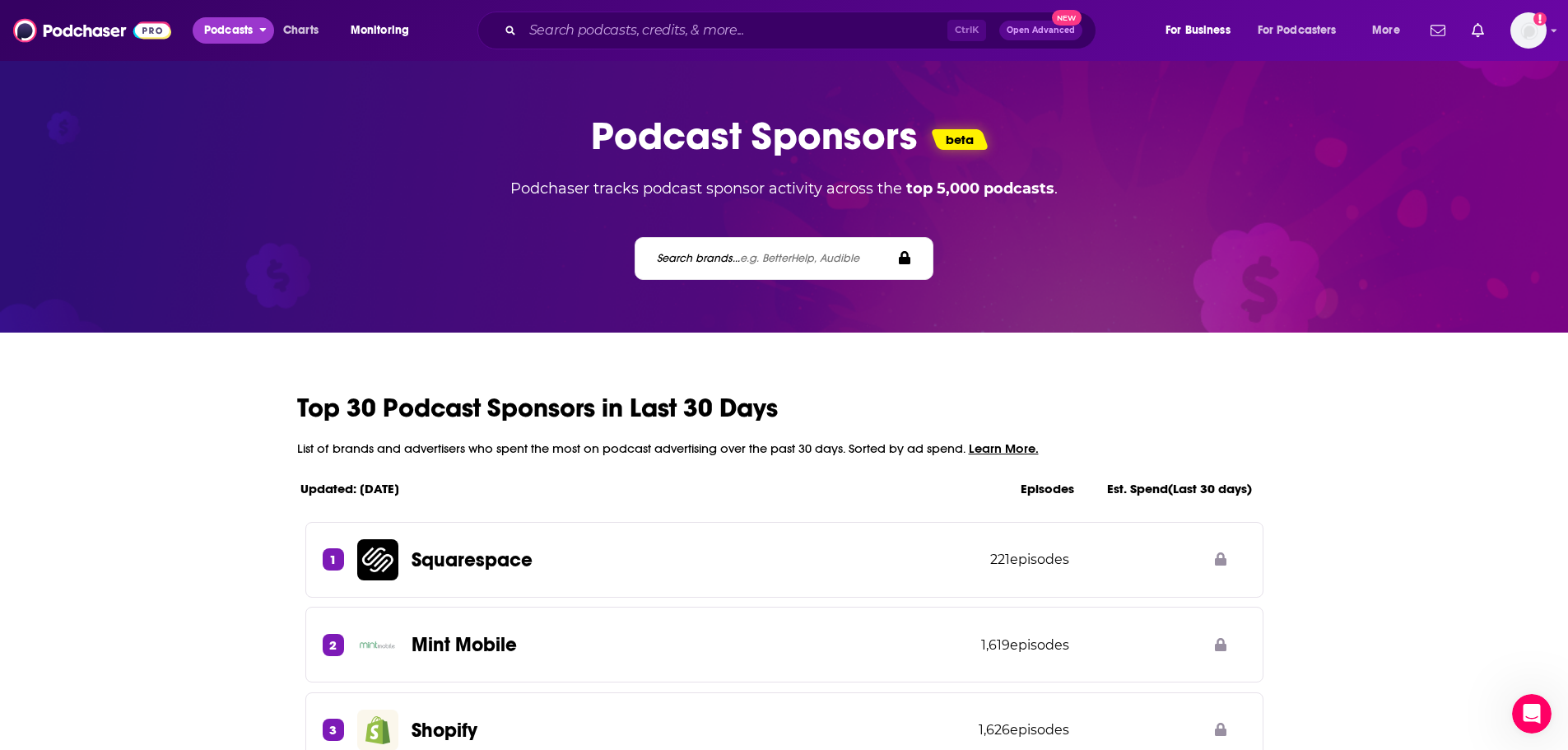
click at [235, 32] on span "Podcasts" at bounding box center [228, 30] width 48 height 23
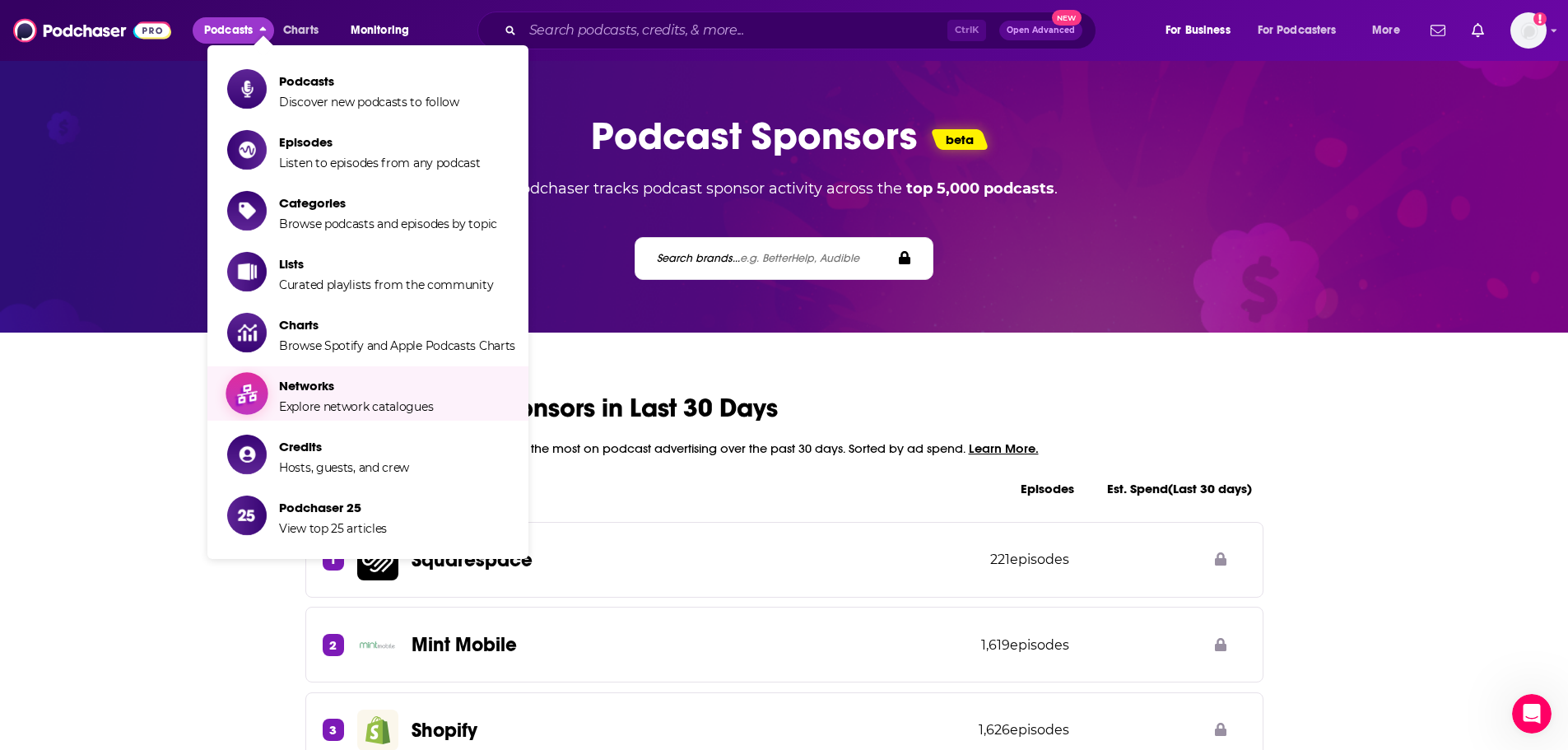
click at [334, 394] on span "Networks Explore network catalogues" at bounding box center [356, 393] width 154 height 41
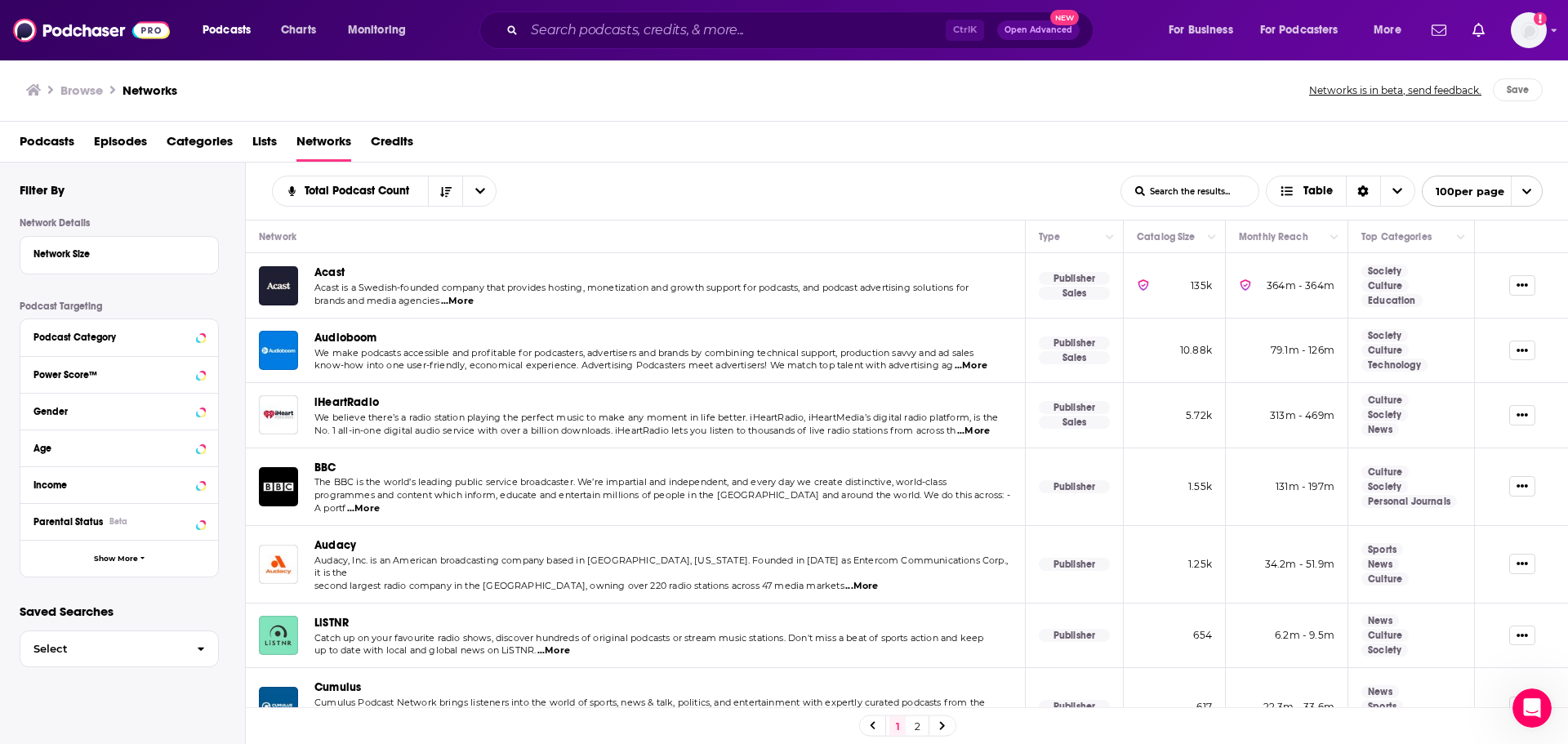
click at [337, 401] on span "iHeartRadio" at bounding box center [347, 402] width 64 height 14
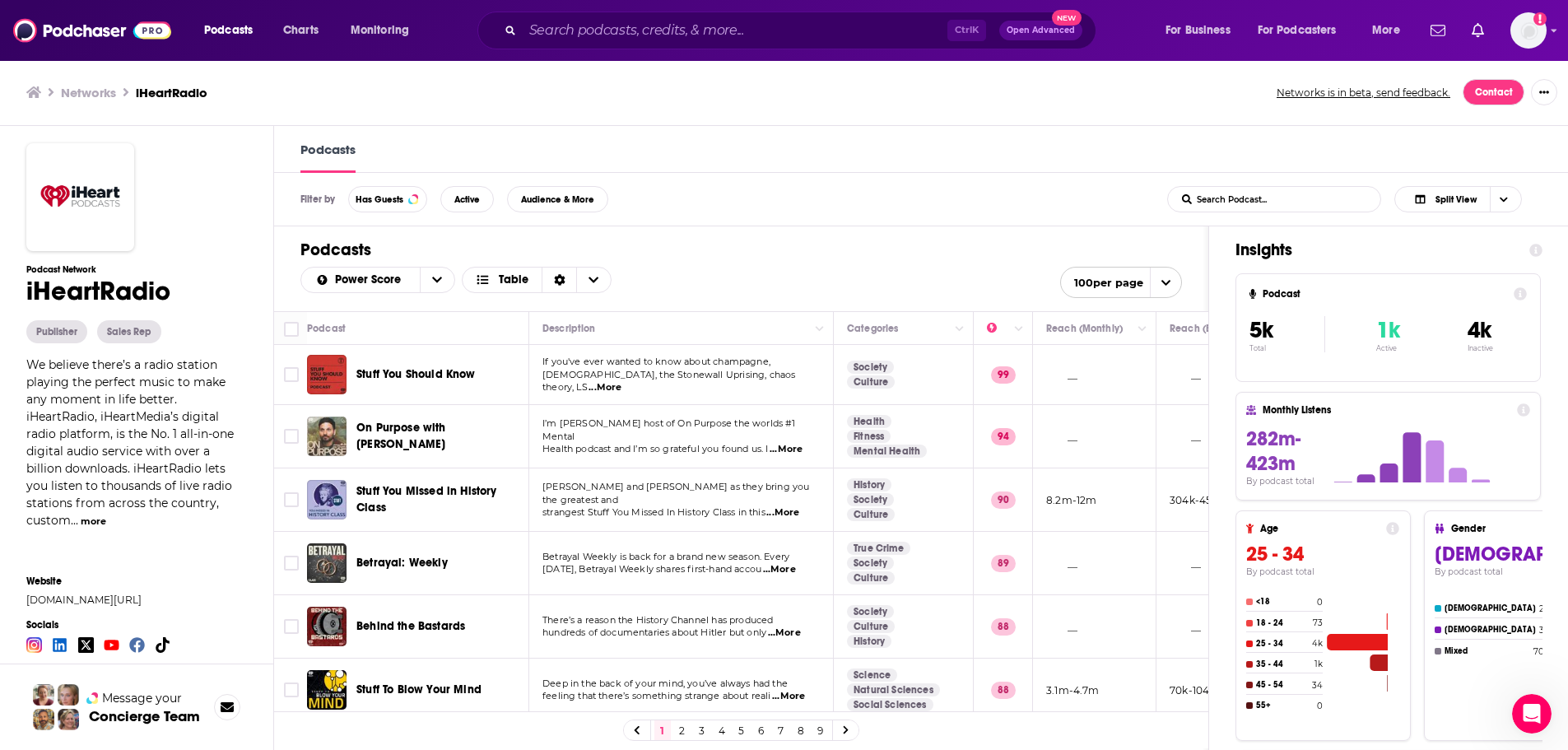
click at [767, 101] on div "Networks iHeartRadio Networks is in beta, send feedback. Contact" at bounding box center [785, 92] width 1518 height 26
click at [837, 250] on h1 "Podcasts" at bounding box center [740, 249] width 881 height 20
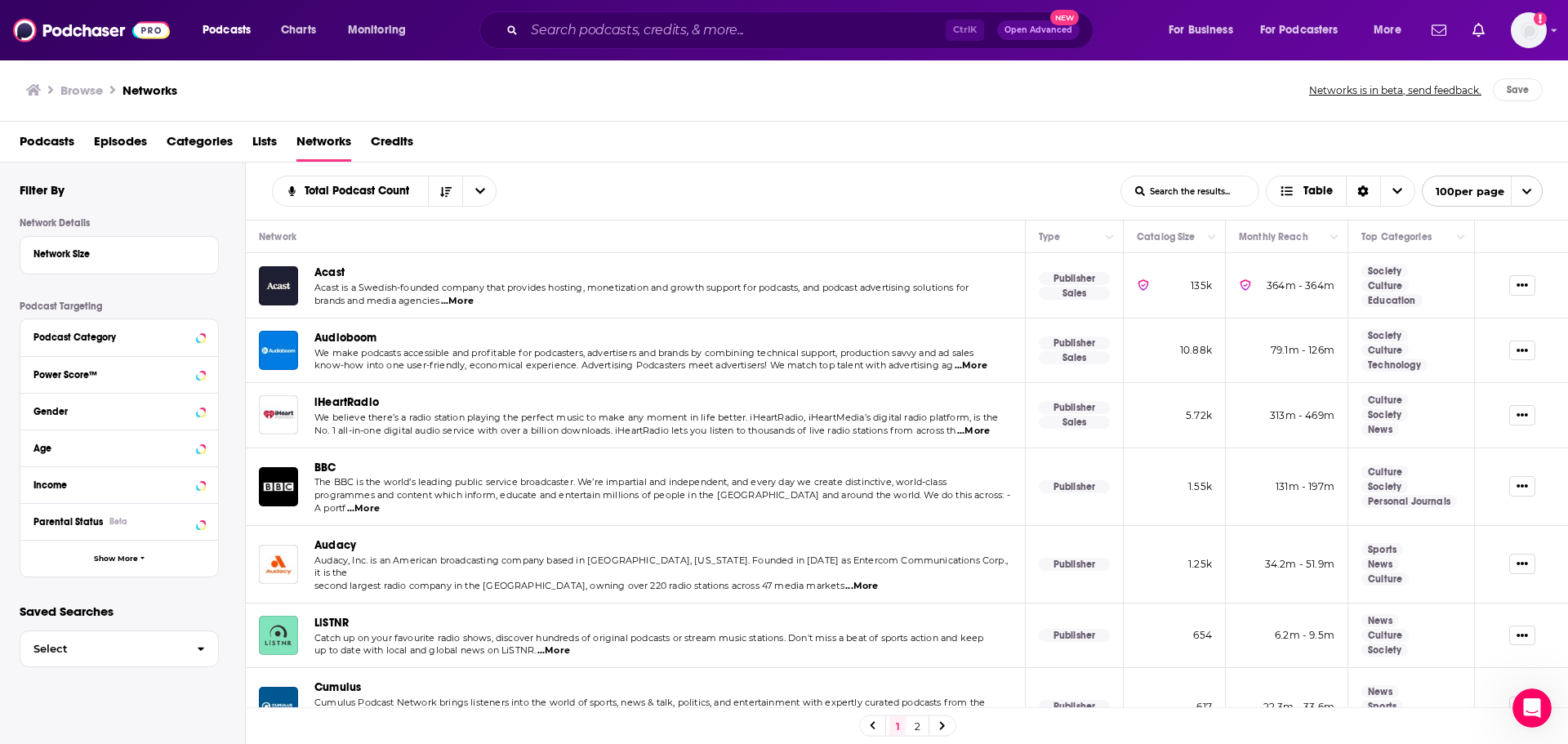
click at [338, 333] on span "Audioboom" at bounding box center [346, 338] width 63 height 14
click at [322, 269] on span "Acast" at bounding box center [329, 272] width 30 height 14
click at [338, 401] on span "iHeartRadio" at bounding box center [347, 402] width 64 height 14
